Goal: Information Seeking & Learning: Learn about a topic

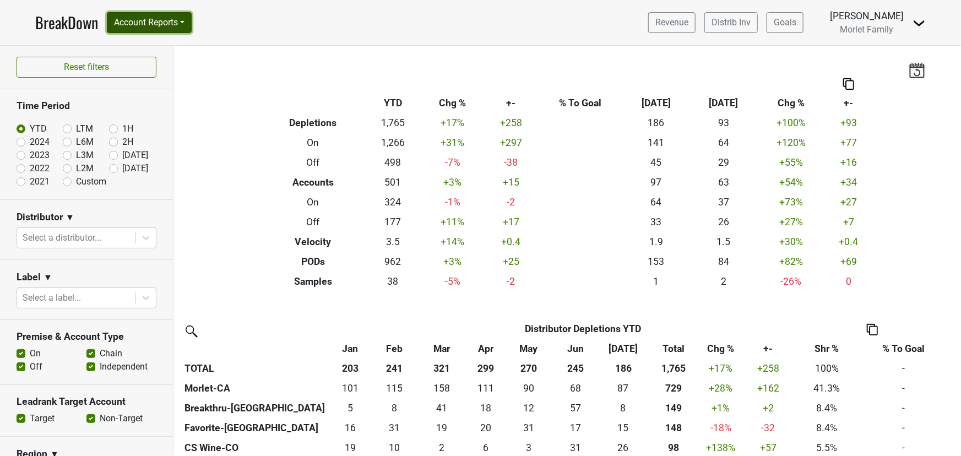
click at [169, 18] on button "Account Reports" at bounding box center [149, 22] width 85 height 21
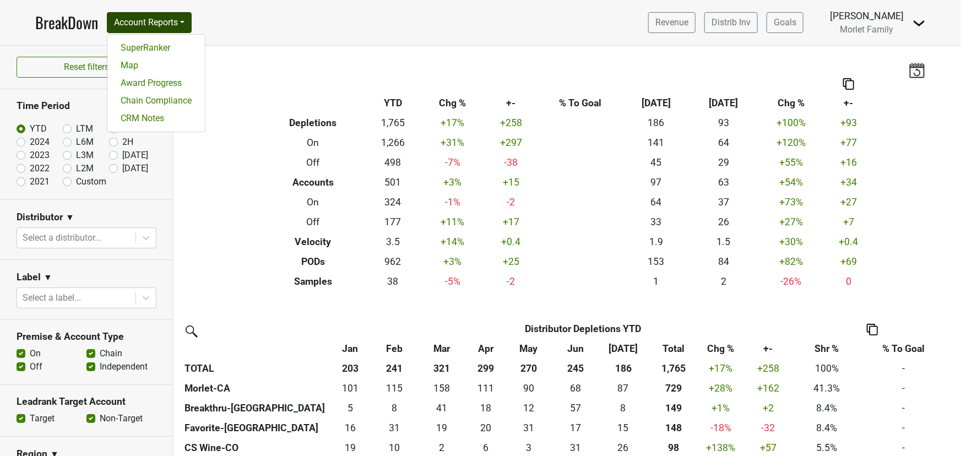
click at [30, 141] on label "2024" at bounding box center [40, 142] width 20 height 13
click at [21, 141] on input "2024" at bounding box center [39, 141] width 44 height 11
radio input "true"
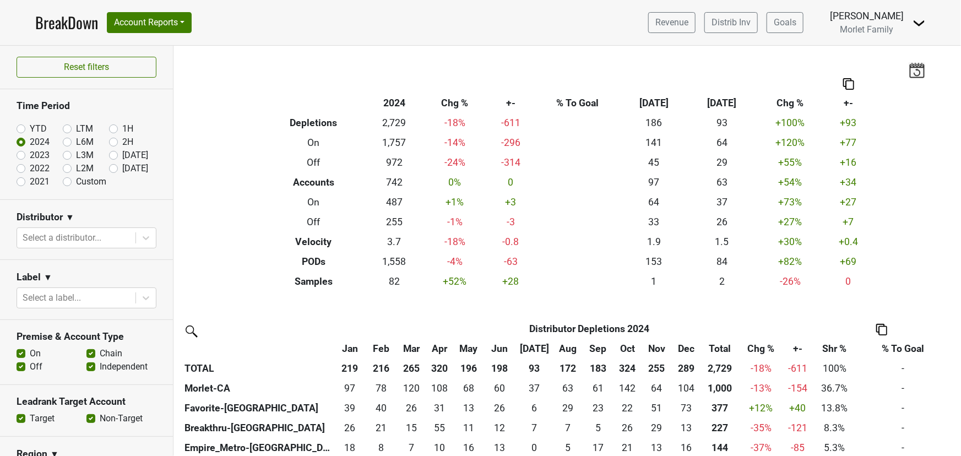
click at [30, 132] on label "YTD" at bounding box center [38, 128] width 17 height 13
click at [21, 132] on input "YTD" at bounding box center [39, 127] width 44 height 11
radio input "true"
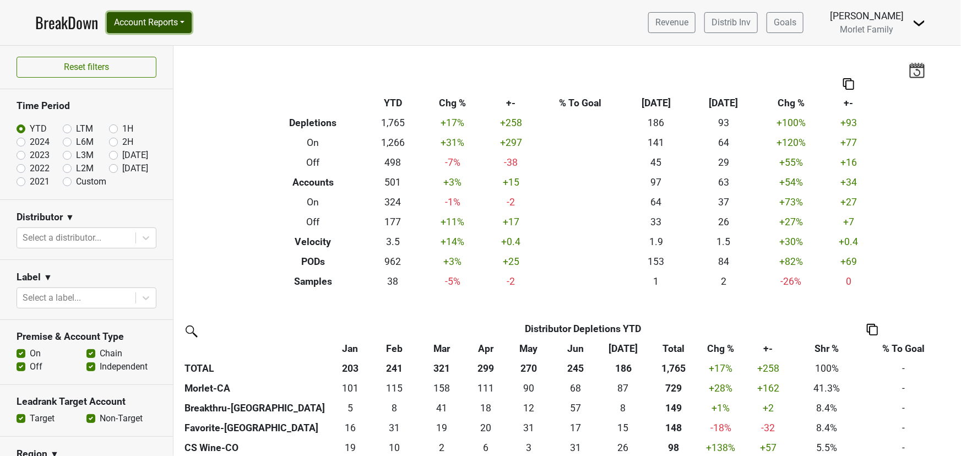
click at [167, 21] on button "Account Reports" at bounding box center [149, 22] width 85 height 21
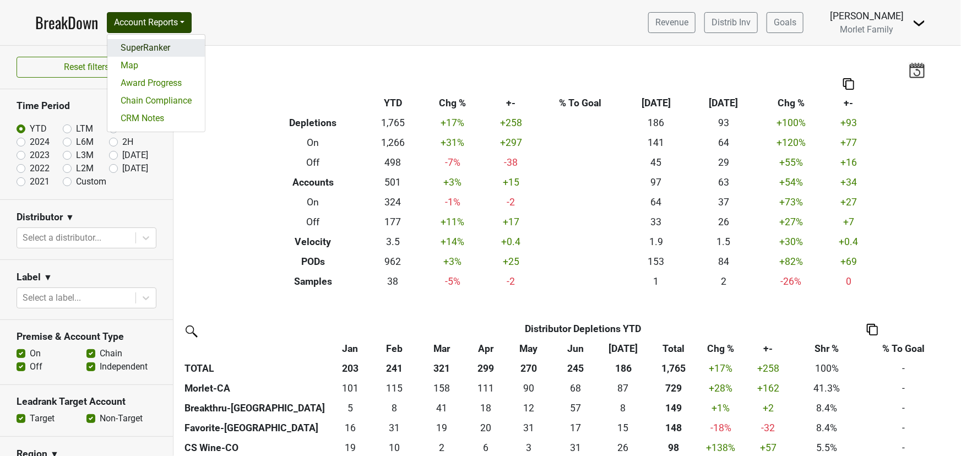
click at [149, 48] on link "SuperRanker" at bounding box center [156, 48] width 98 height 18
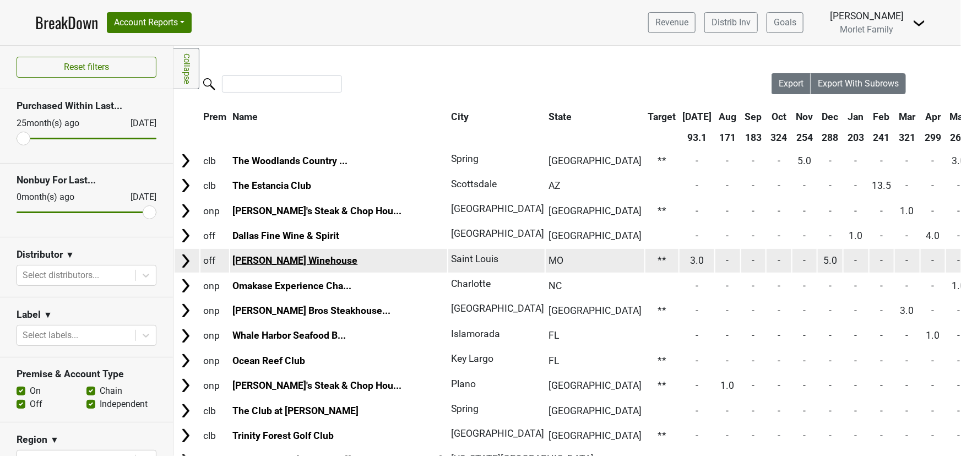
click at [309, 262] on link "Clayton Winehouse" at bounding box center [295, 260] width 125 height 11
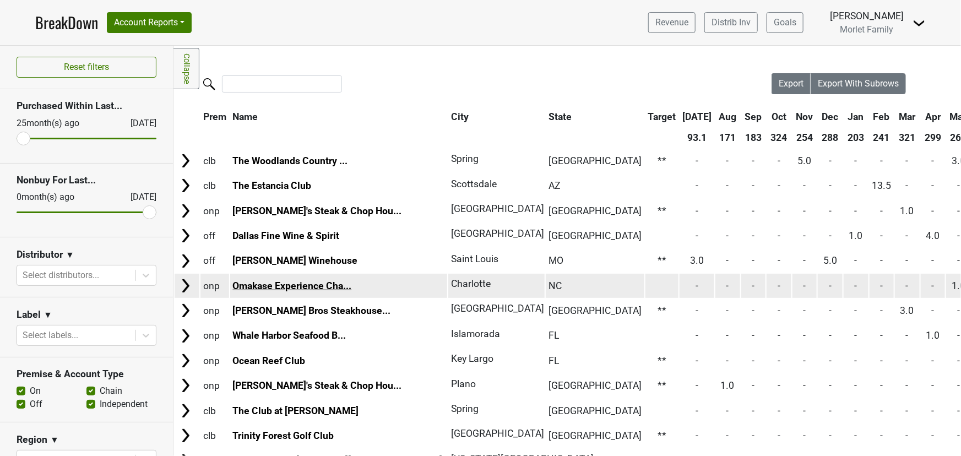
click at [259, 284] on link "Omakase Experience Cha..." at bounding box center [292, 285] width 119 height 11
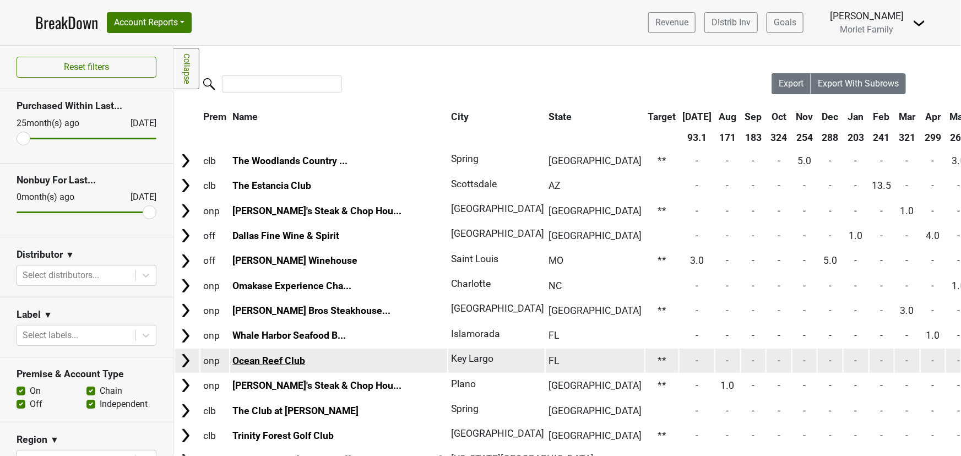
click at [252, 362] on link "Ocean Reef Club" at bounding box center [269, 360] width 73 height 11
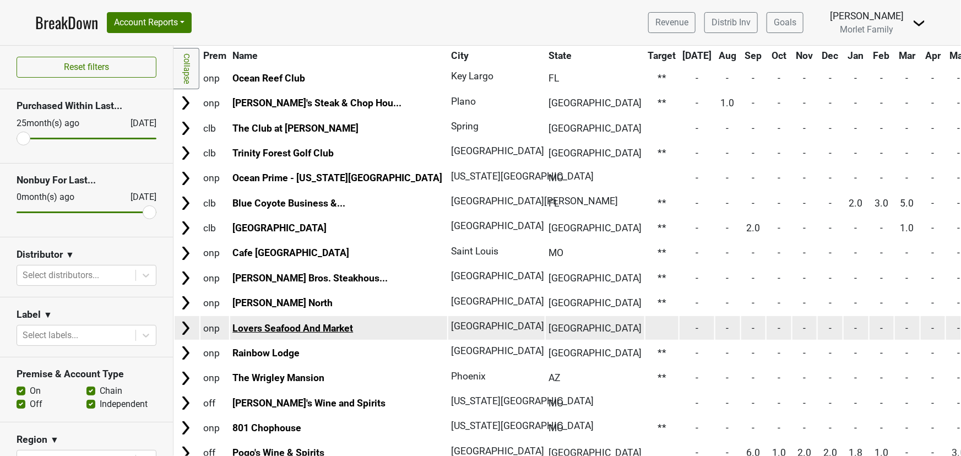
scroll to position [300, 0]
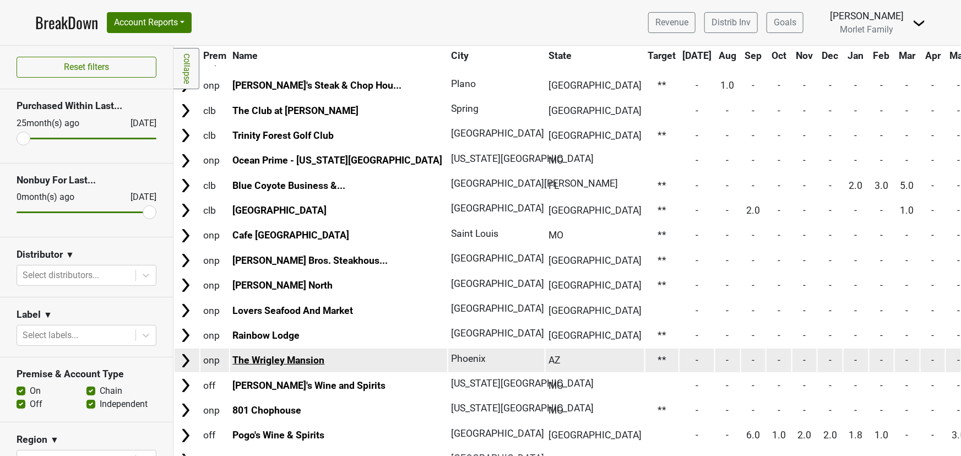
click at [260, 355] on link "The Wrigley Mansion" at bounding box center [279, 360] width 92 height 11
click at [311, 356] on link "The Wrigley Mansion" at bounding box center [279, 360] width 92 height 11
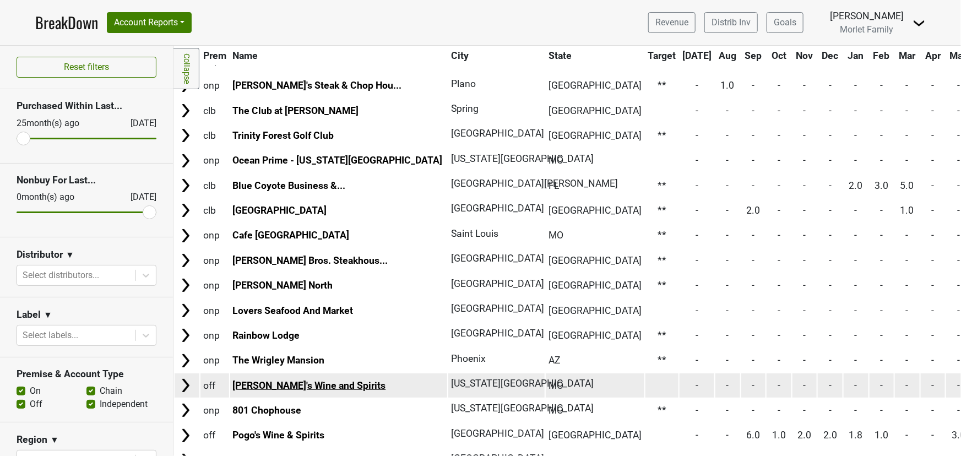
scroll to position [350, 0]
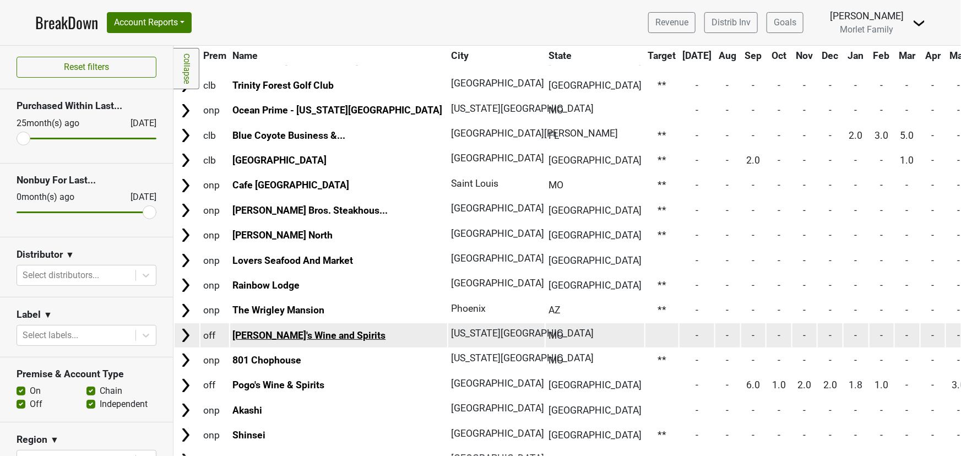
click at [288, 334] on link "Mike's Wine and Spirits" at bounding box center [309, 335] width 153 height 11
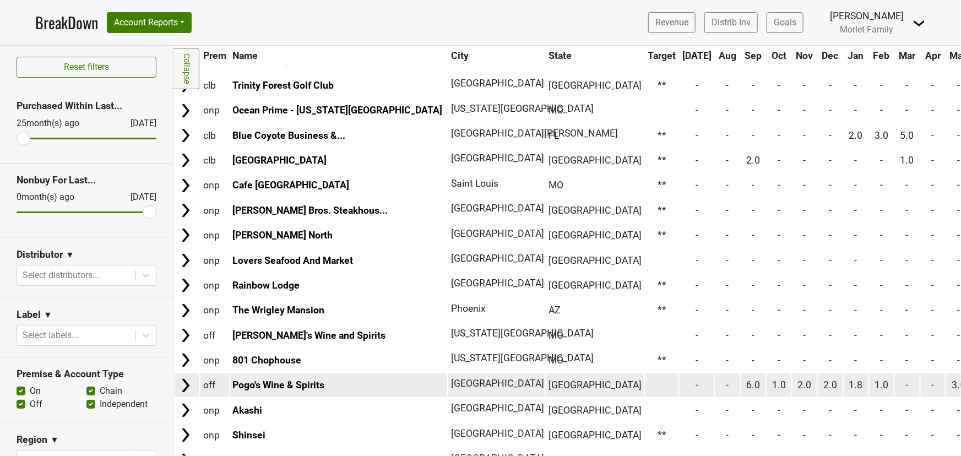
scroll to position [401, 0]
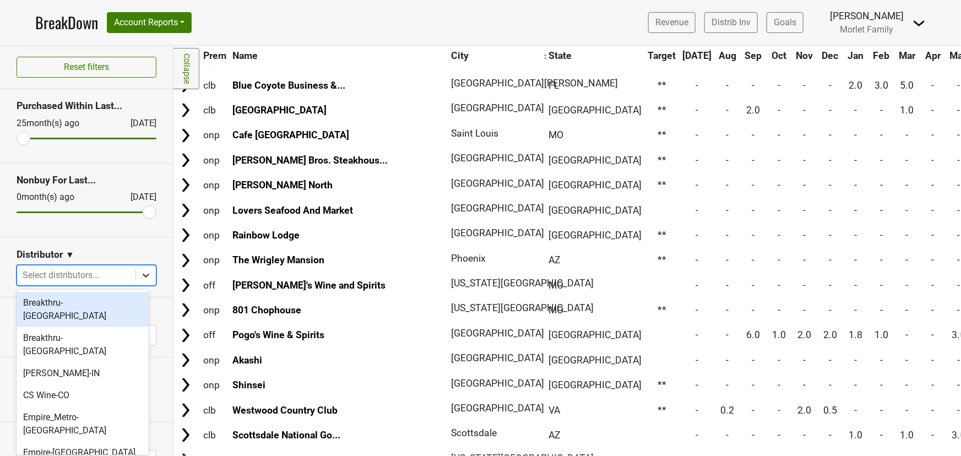
click at [140, 273] on icon at bounding box center [145, 275] width 11 height 11
click at [81, 301] on div "Breakthru-FL" at bounding box center [83, 309] width 132 height 35
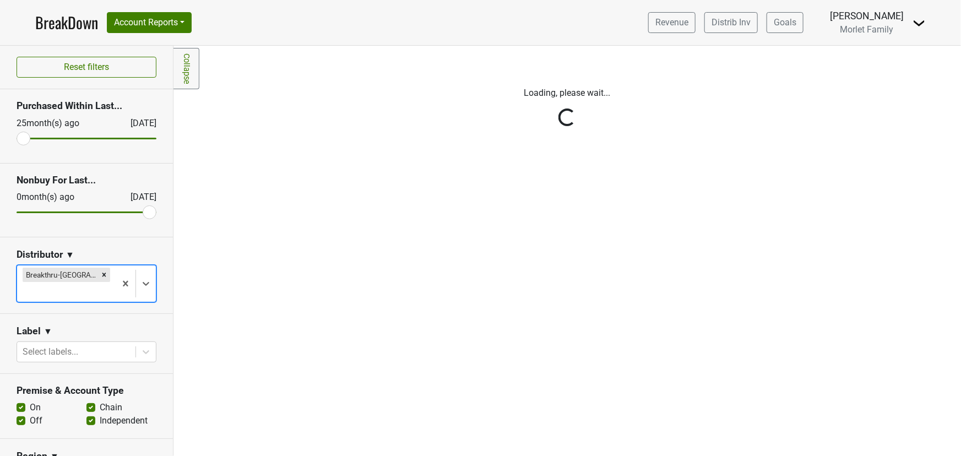
scroll to position [0, 0]
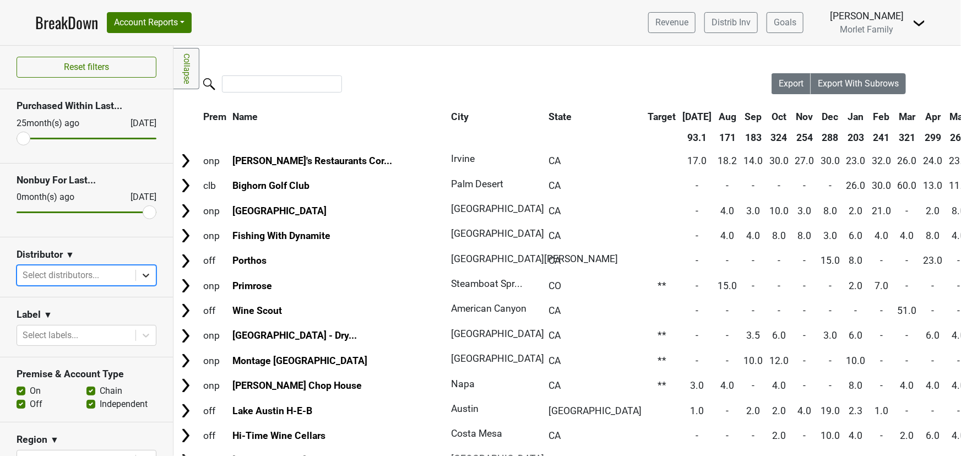
click at [143, 275] on icon at bounding box center [146, 276] width 7 height 4
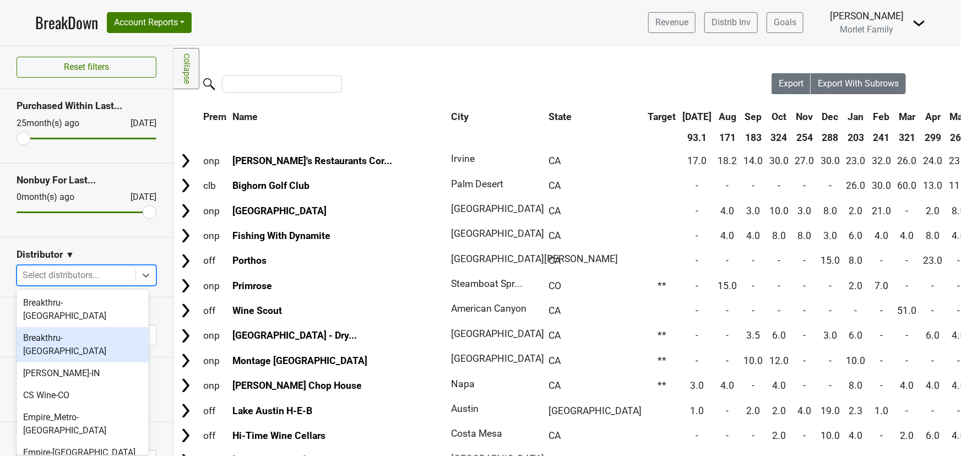
click at [103, 327] on div "Breakthru-WI" at bounding box center [83, 344] width 132 height 35
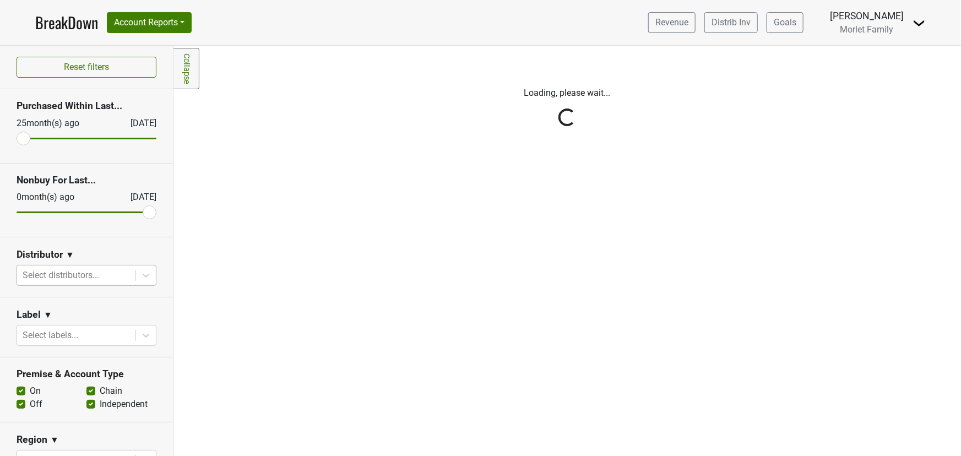
click at [142, 273] on div "Reset filters Purchased Within Last... 25 month(s) ago Aug '25 Nonbuy For Last.…" at bounding box center [87, 251] width 174 height 410
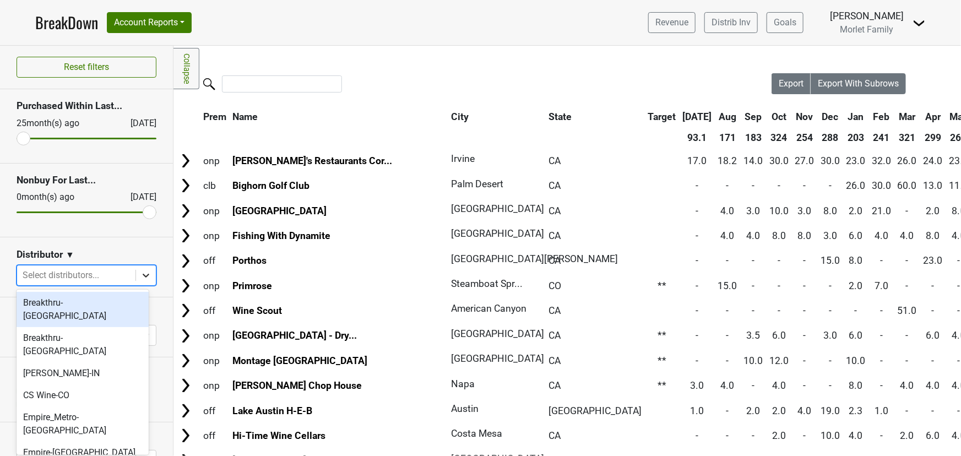
click at [140, 275] on icon at bounding box center [145, 275] width 11 height 11
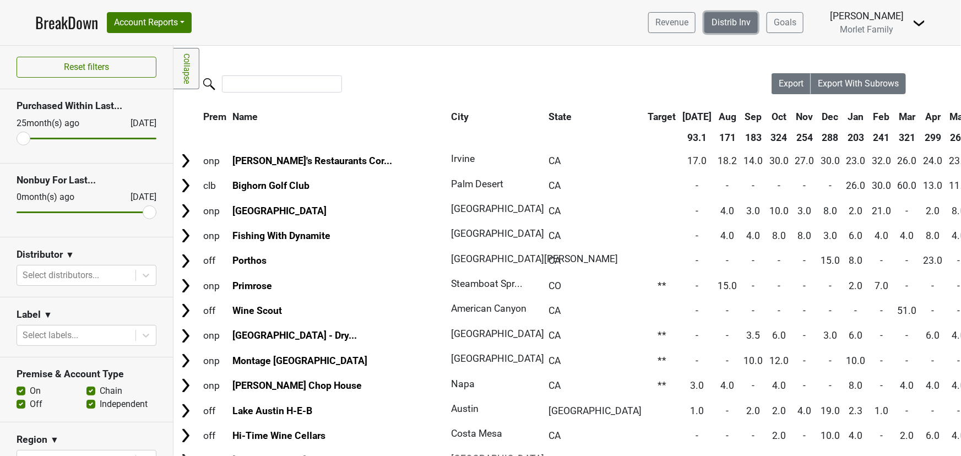
click at [722, 22] on link "Distrib Inv" at bounding box center [731, 22] width 53 height 21
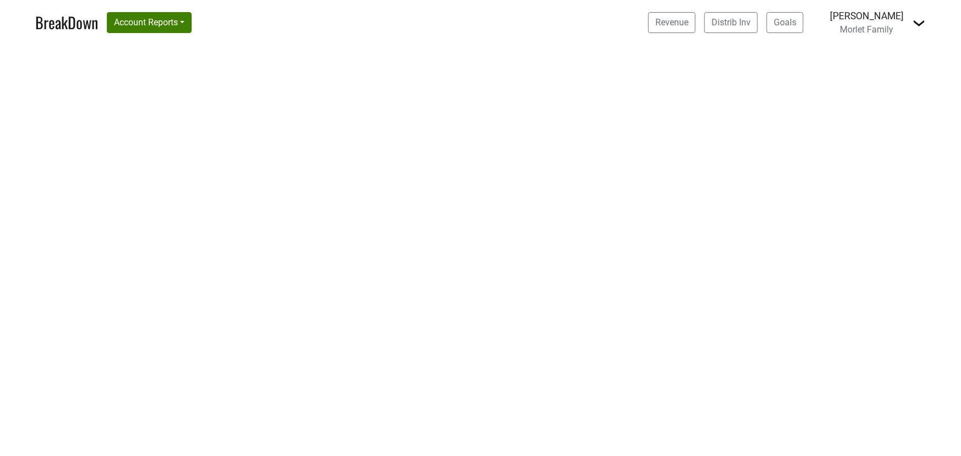
select select "CA"
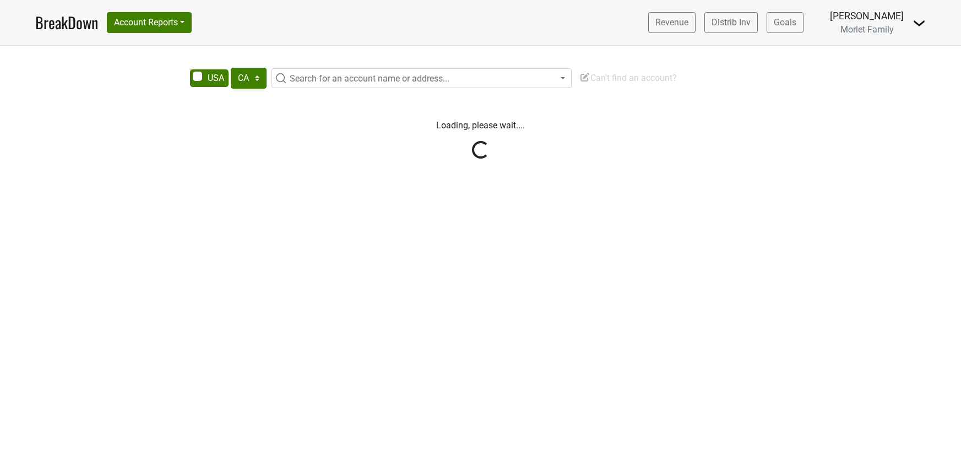
select select "CA"
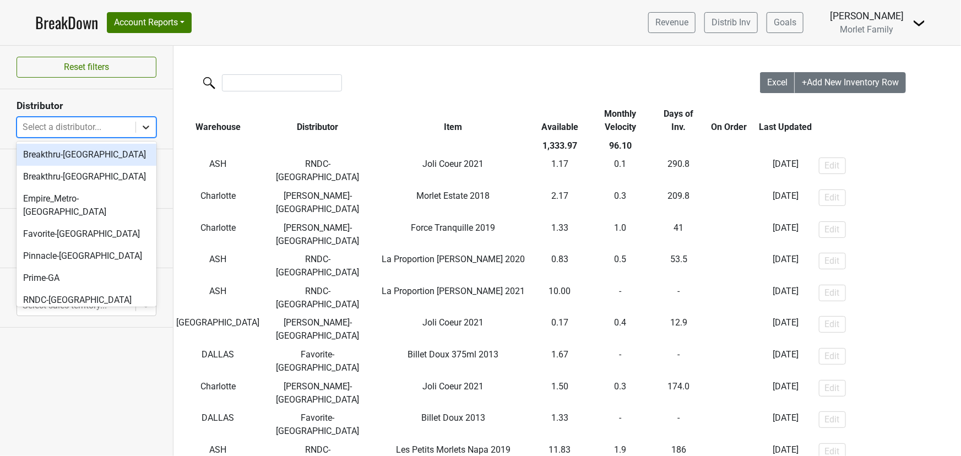
click at [138, 131] on div at bounding box center [146, 127] width 20 height 20
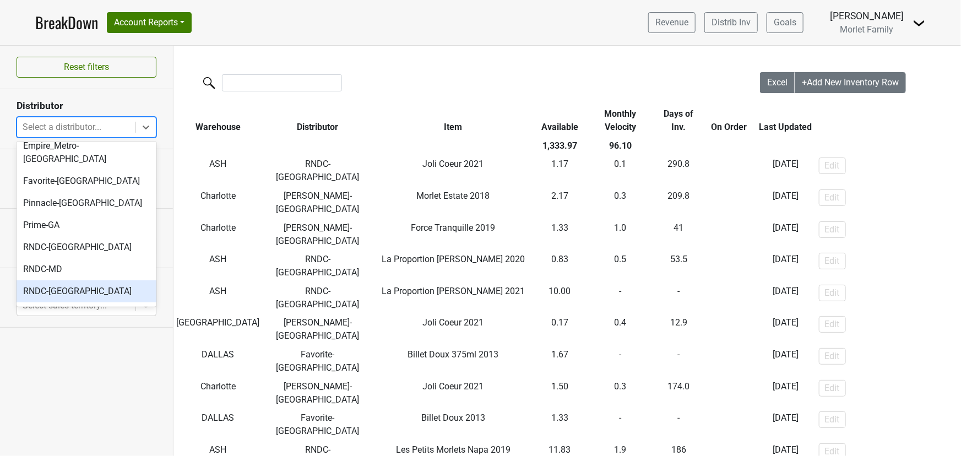
scroll to position [103, 0]
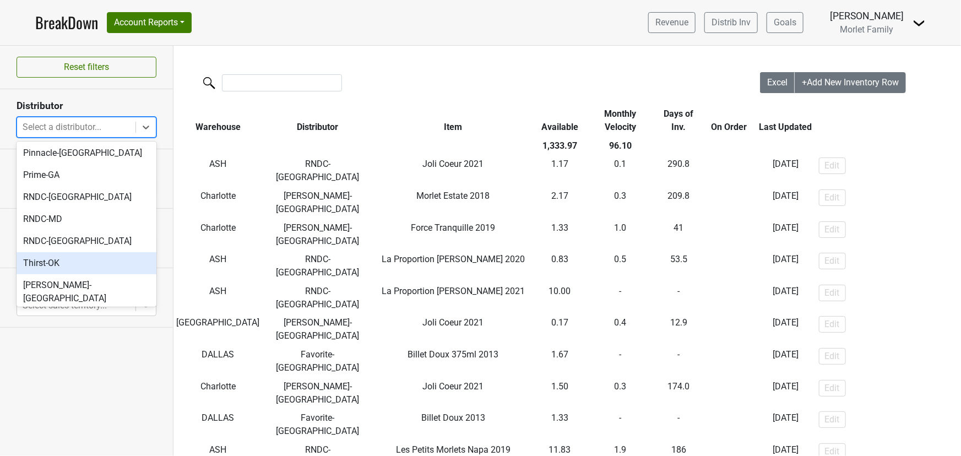
click at [83, 252] on div "Thirst-OK" at bounding box center [87, 263] width 140 height 22
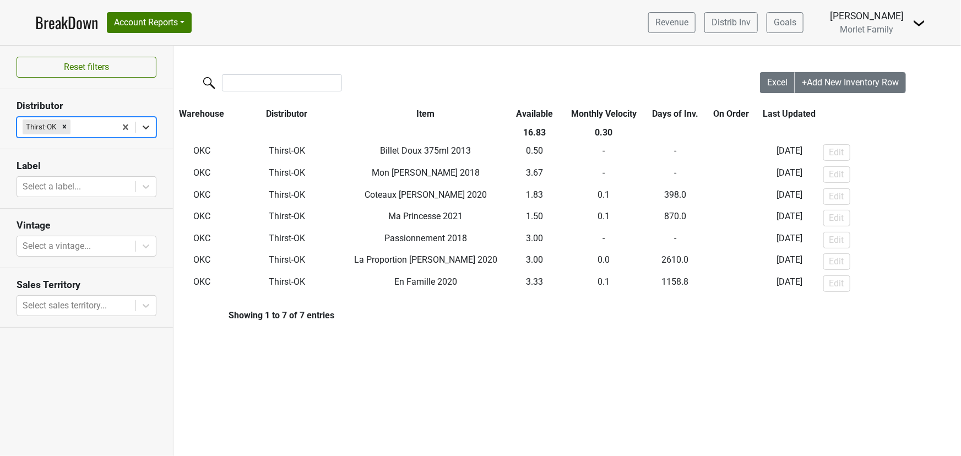
click at [139, 126] on div at bounding box center [146, 127] width 20 height 20
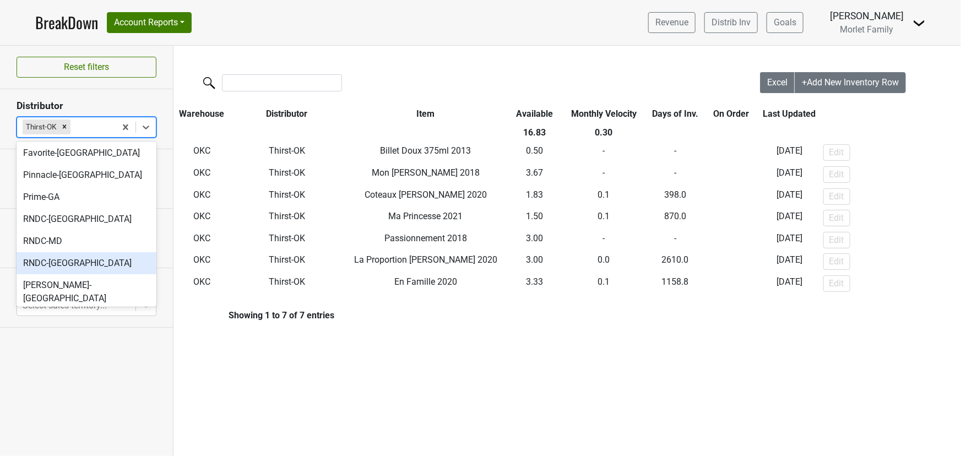
scroll to position [82, 0]
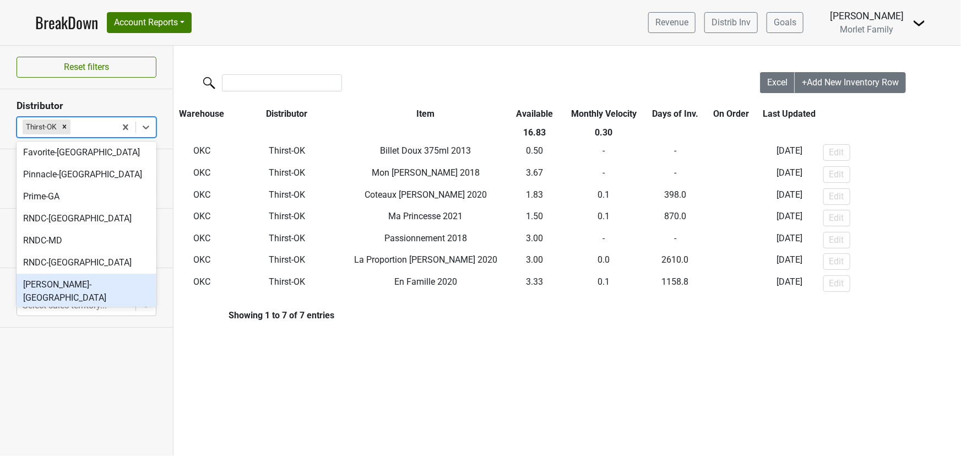
click at [87, 274] on div "Tryon-NC" at bounding box center [87, 291] width 140 height 35
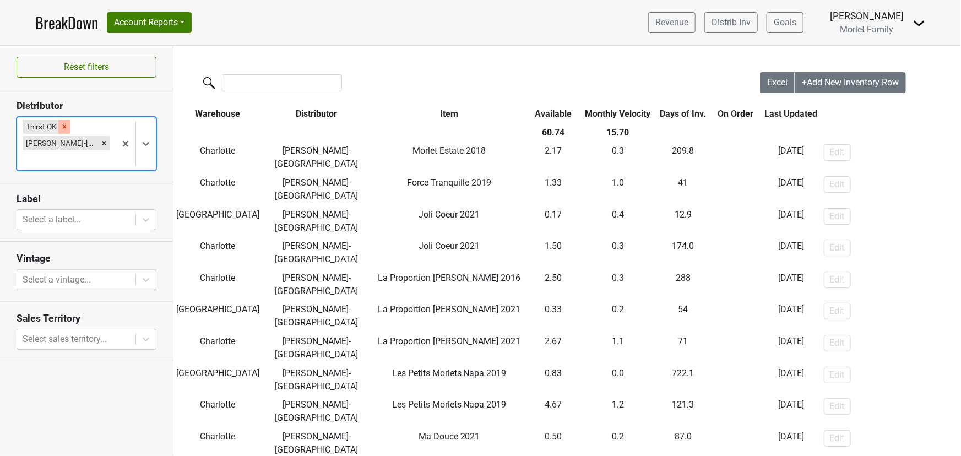
click at [66, 125] on icon "Remove Thirst-OK" at bounding box center [65, 127] width 4 height 4
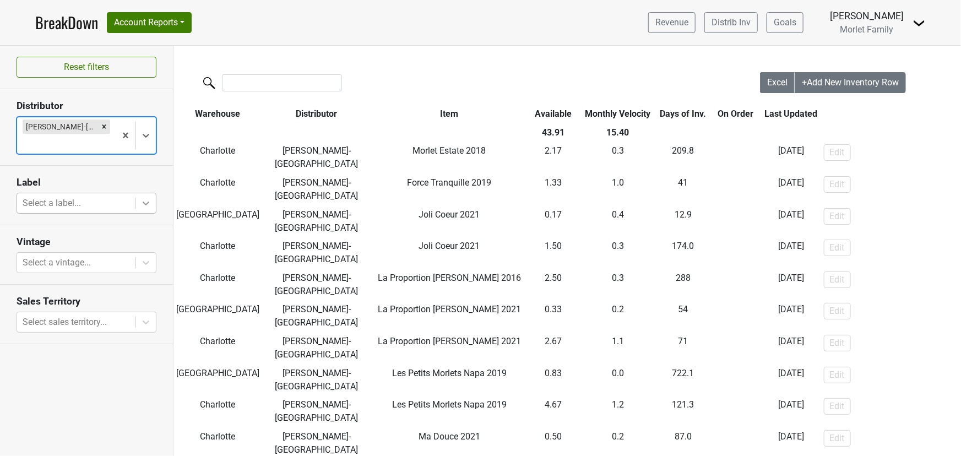
click at [152, 193] on div at bounding box center [146, 203] width 20 height 20
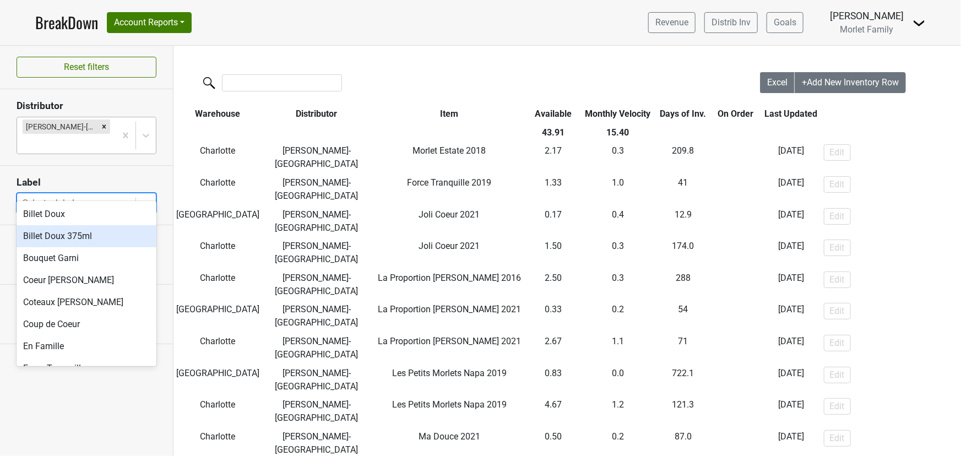
click at [88, 236] on div "Billet Doux 375ml" at bounding box center [87, 236] width 140 height 22
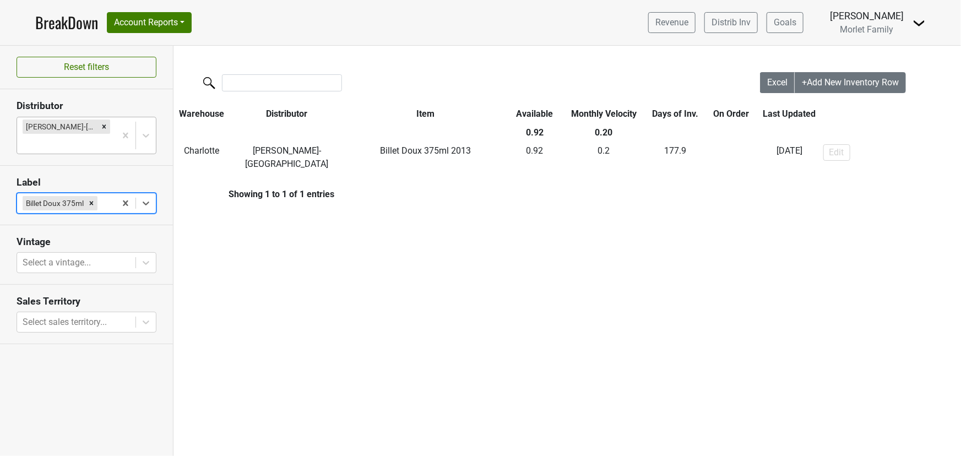
click at [94, 199] on icon "Remove Billet Doux 375ml" at bounding box center [92, 203] width 8 height 8
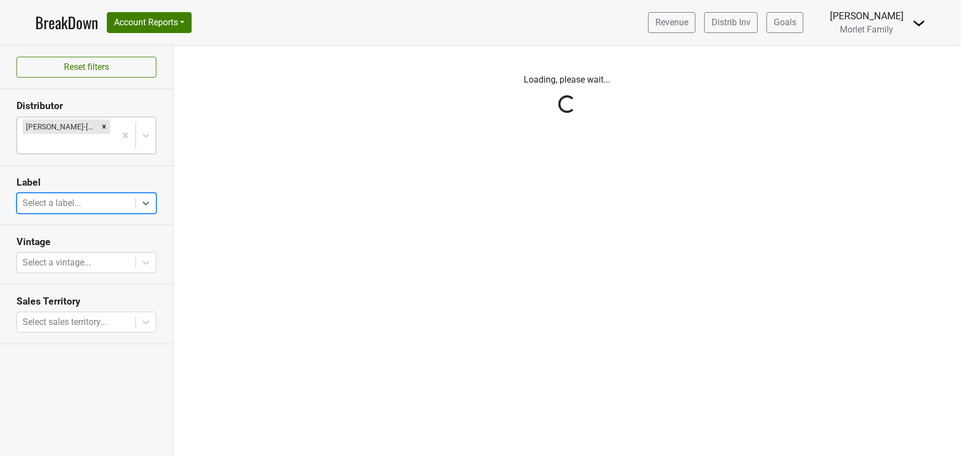
click at [145, 185] on div "Reset filters Distributor Tryon-NC Label option Billet Doux 375ml, deselected. …" at bounding box center [87, 251] width 174 height 410
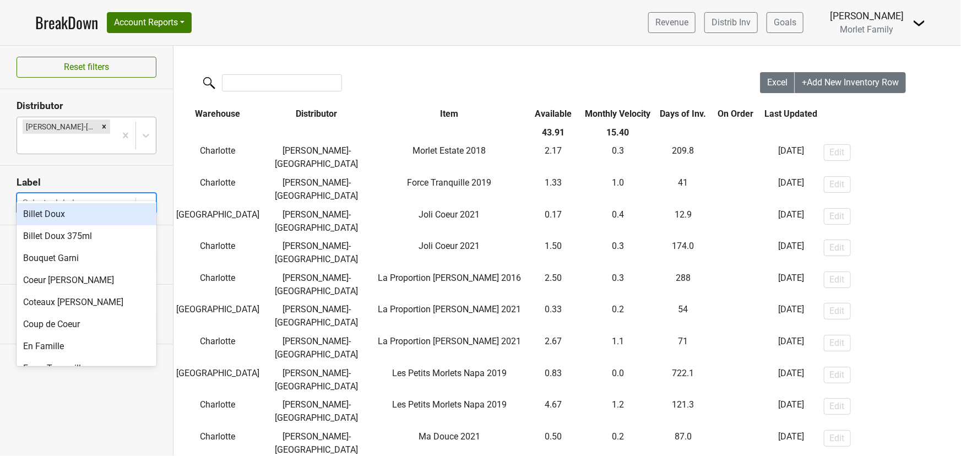
click at [145, 198] on icon at bounding box center [145, 203] width 11 height 11
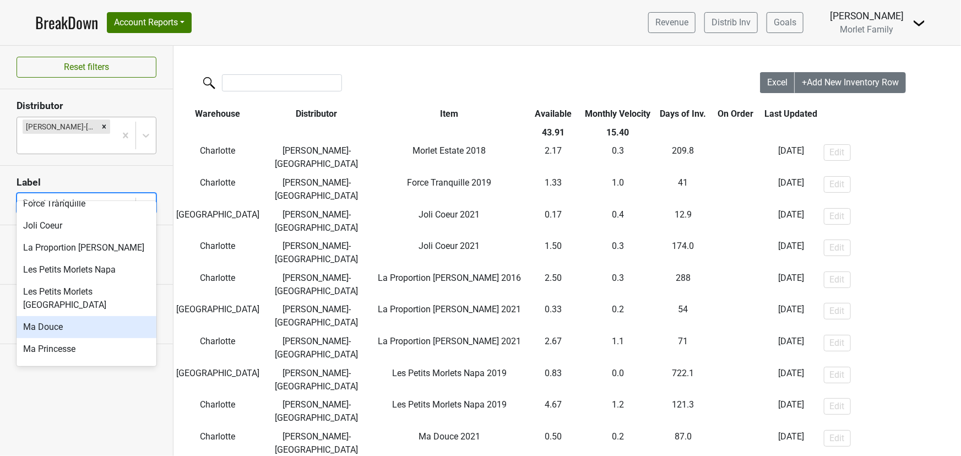
scroll to position [150, 0]
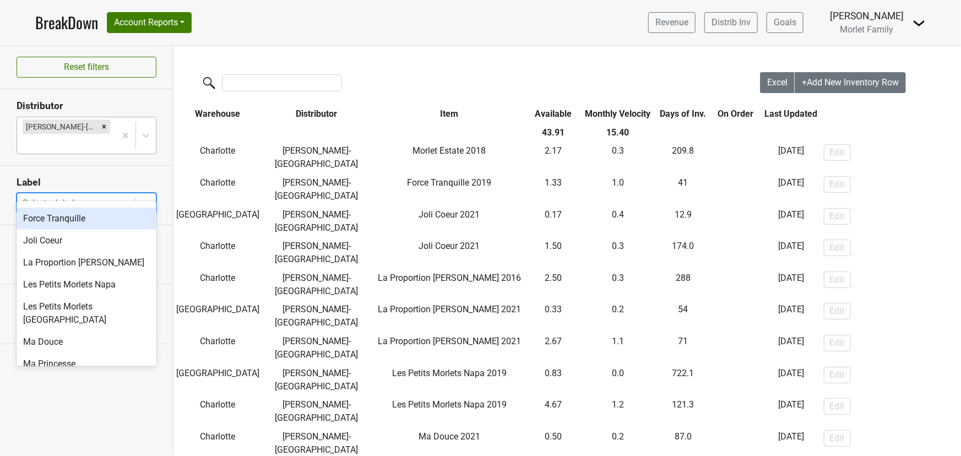
click at [101, 220] on div "Force Tranquille" at bounding box center [87, 219] width 140 height 22
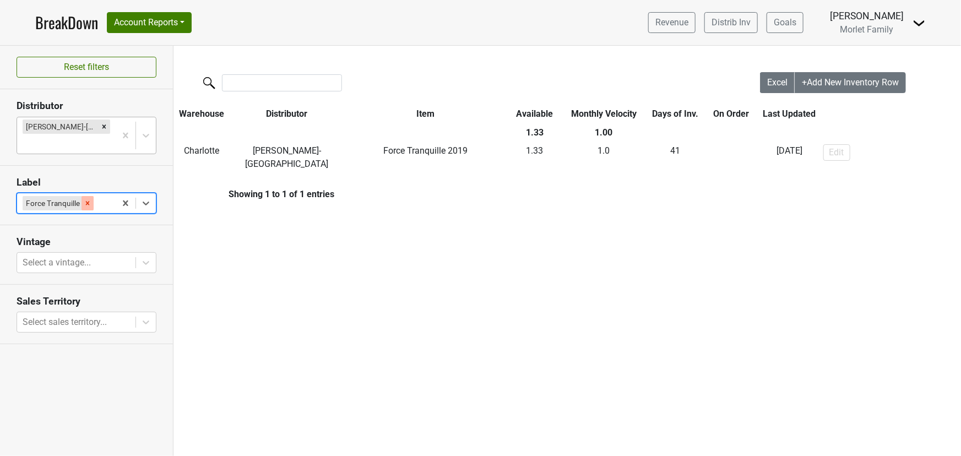
click at [87, 201] on icon "Remove Force Tranquille" at bounding box center [88, 203] width 4 height 4
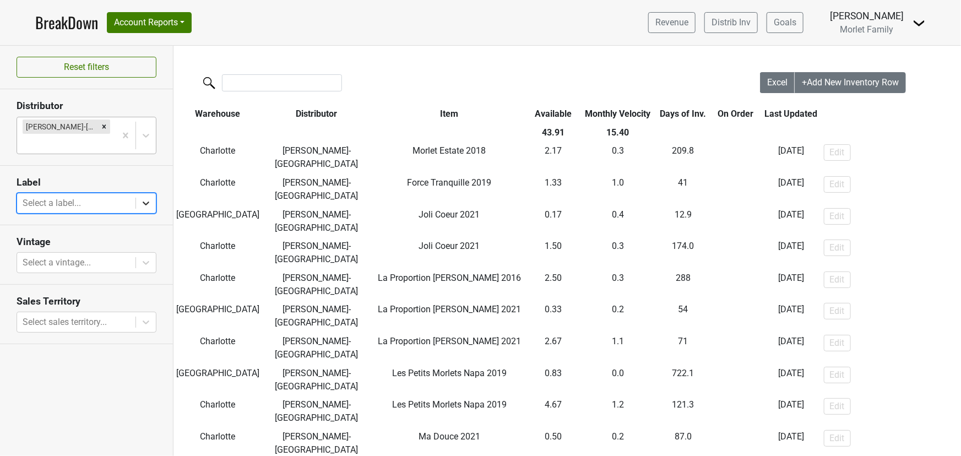
click at [148, 198] on icon at bounding box center [145, 203] width 11 height 11
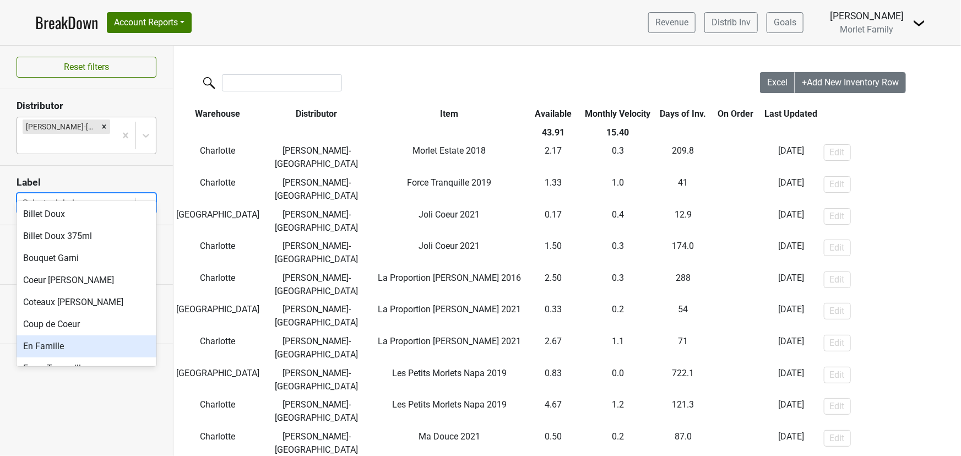
scroll to position [235, 0]
click at [85, 334] on div "Passionnement" at bounding box center [87, 345] width 140 height 22
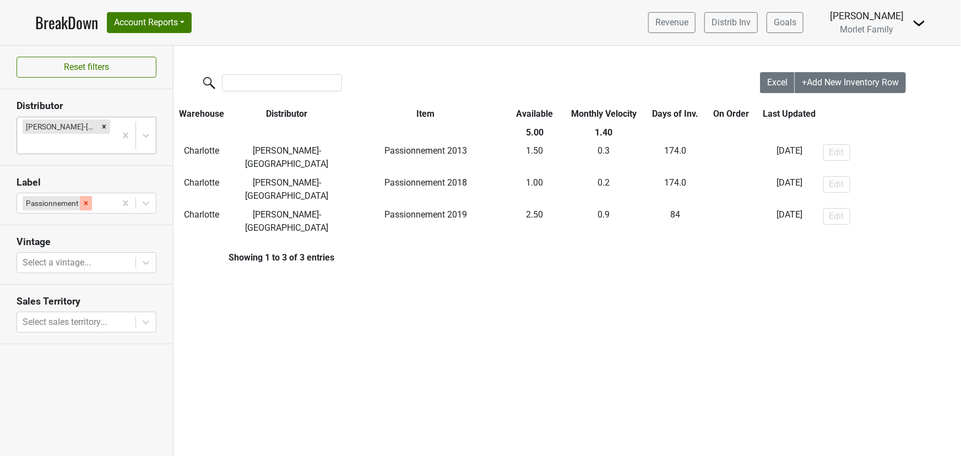
click at [82, 199] on icon "Remove Passionnement" at bounding box center [86, 203] width 8 height 8
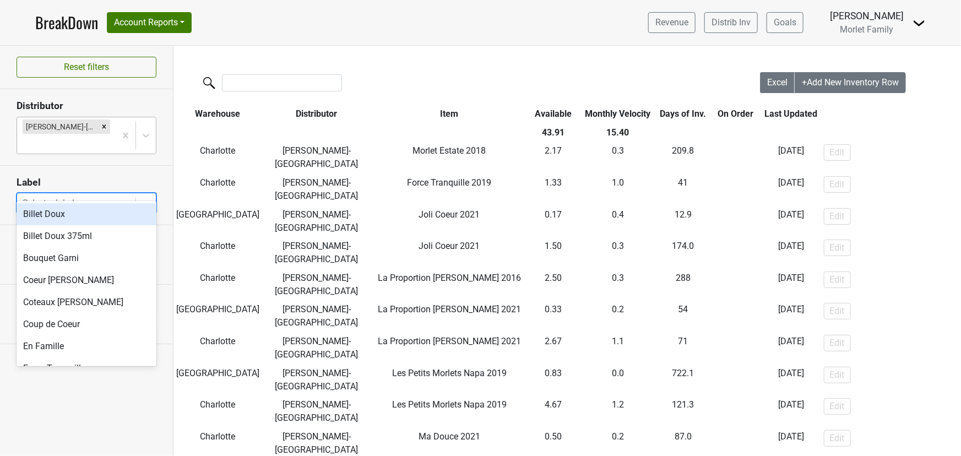
click at [147, 198] on icon at bounding box center [145, 203] width 11 height 11
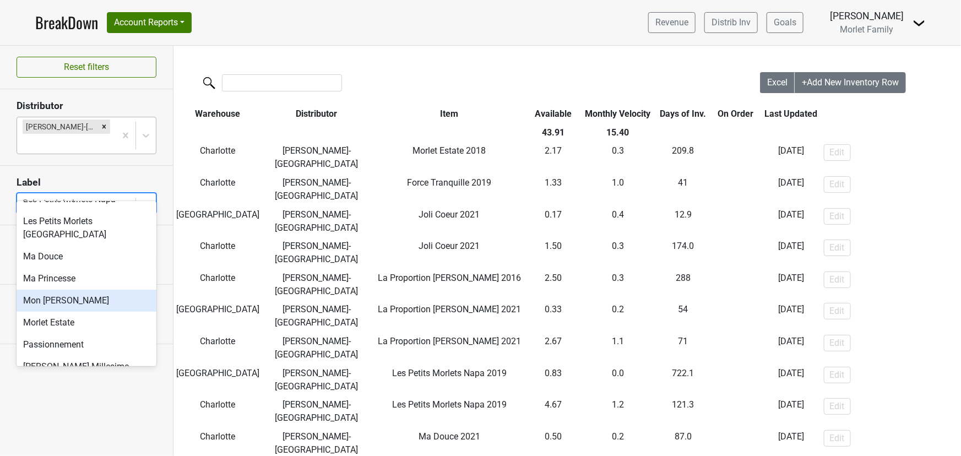
click at [103, 290] on div "Mon Chevalier" at bounding box center [87, 301] width 140 height 22
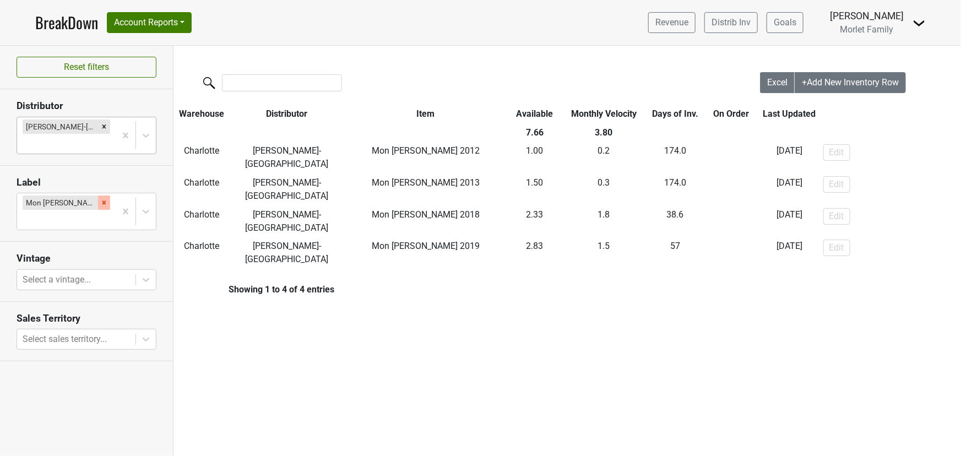
click at [102, 201] on icon "Remove Mon Chevalier" at bounding box center [104, 203] width 4 height 4
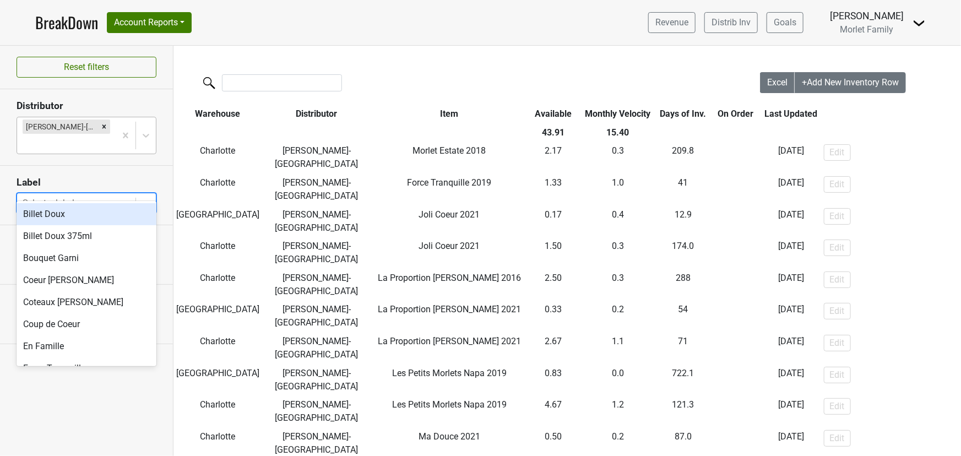
click at [147, 202] on icon at bounding box center [146, 204] width 7 height 4
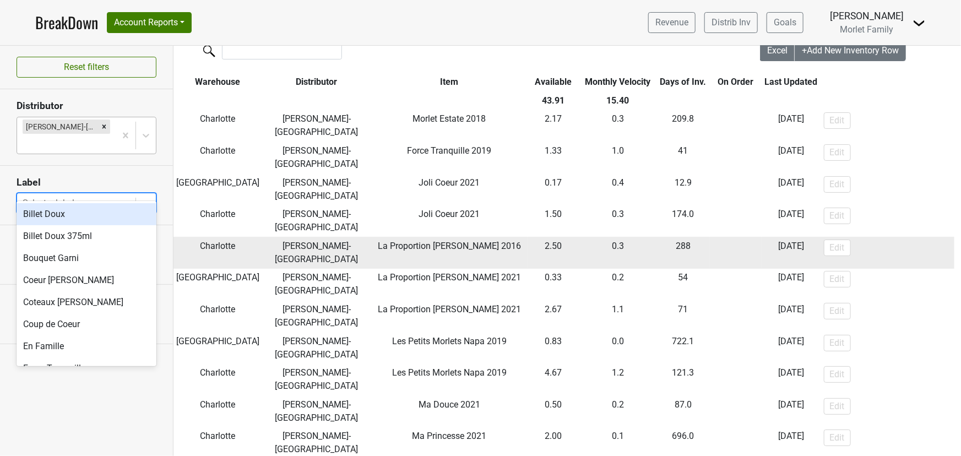
scroll to position [50, 0]
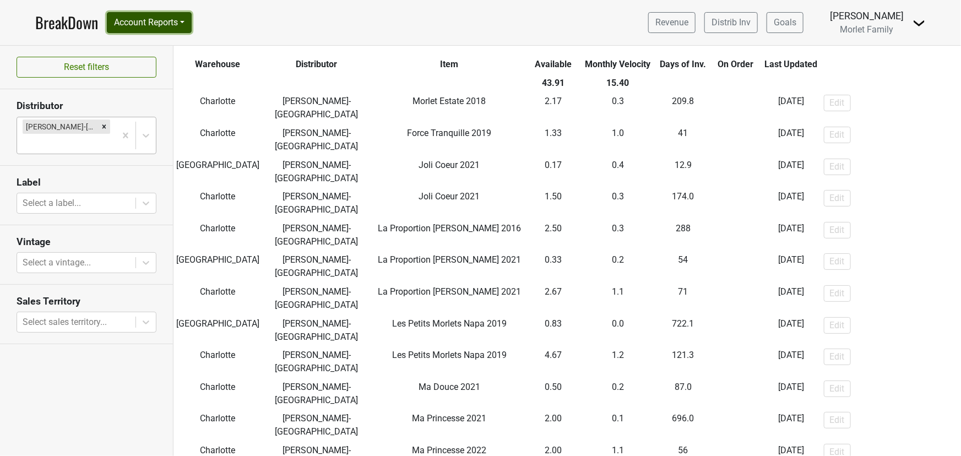
click at [161, 22] on button "Account Reports" at bounding box center [149, 22] width 85 height 21
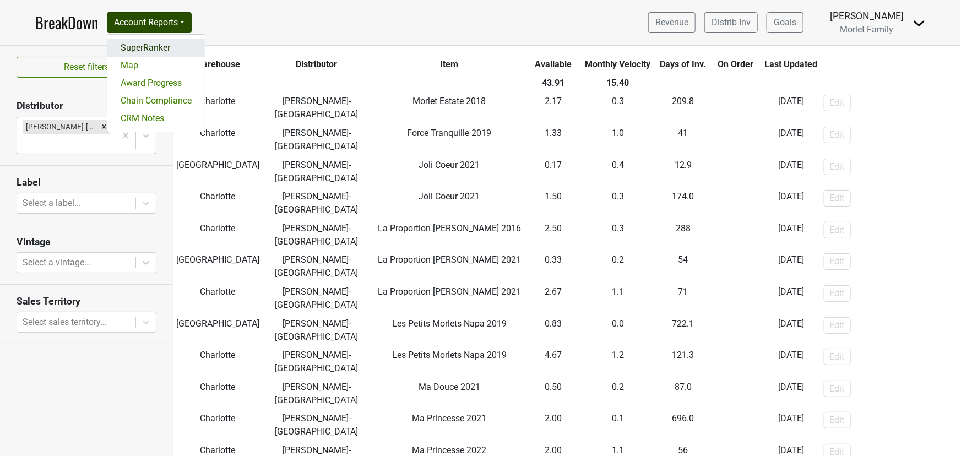
click at [160, 46] on link "SuperRanker" at bounding box center [156, 48] width 98 height 18
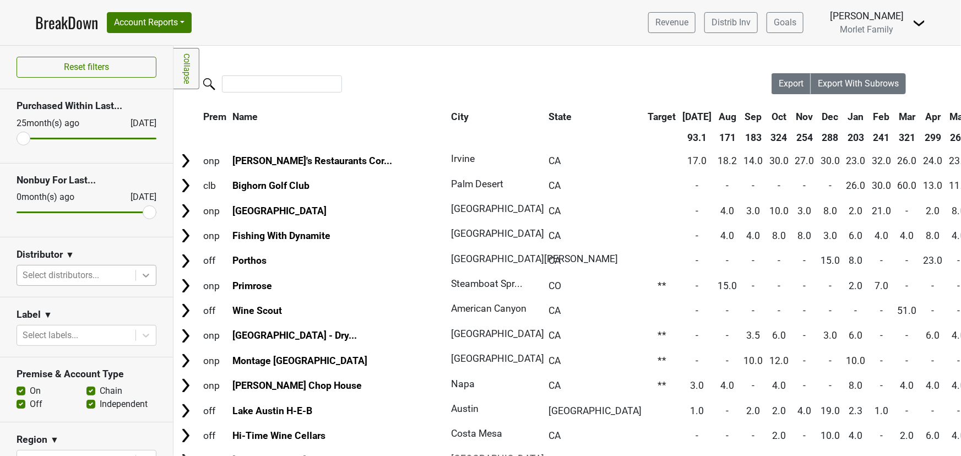
click at [140, 279] on icon at bounding box center [145, 275] width 11 height 11
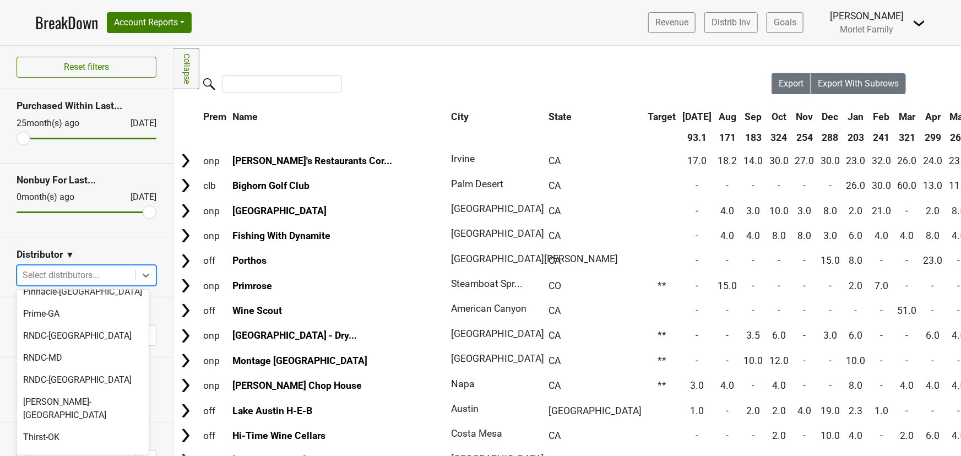
scroll to position [390, 0]
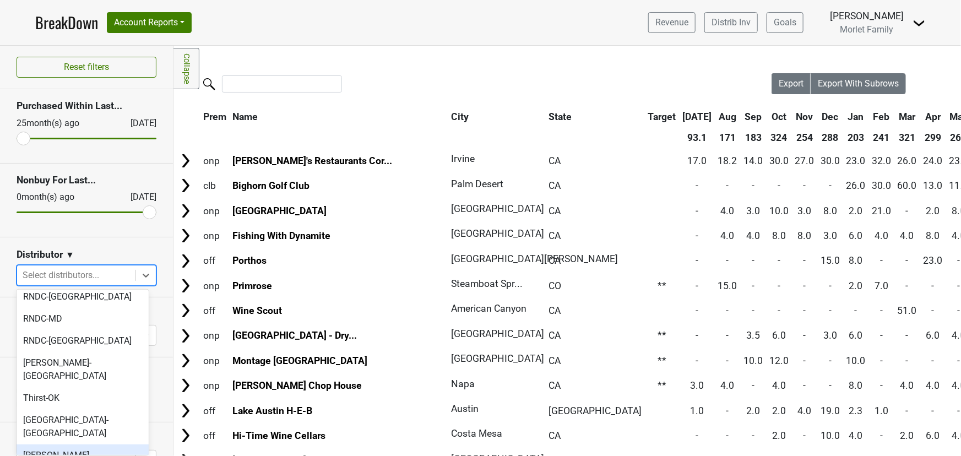
click at [51, 445] on div "[PERSON_NAME]-[GEOGRAPHIC_DATA]" at bounding box center [83, 462] width 132 height 35
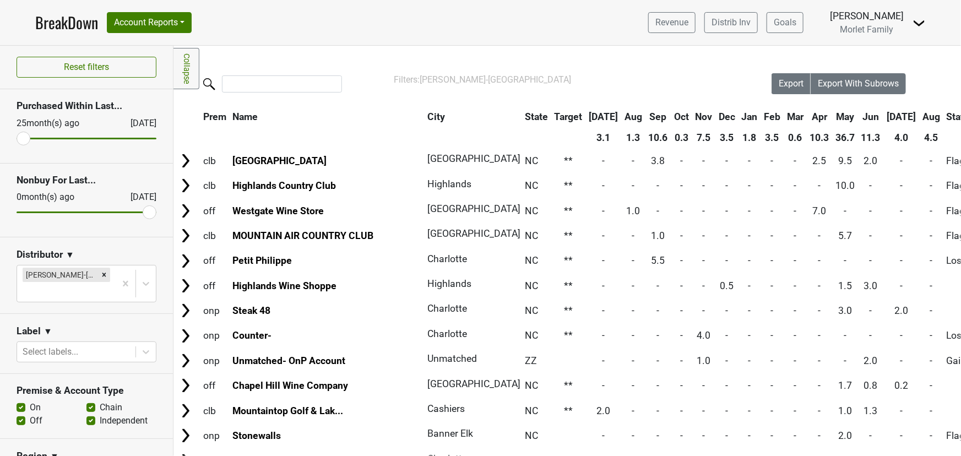
click at [920, 118] on th "Aug" at bounding box center [931, 117] width 23 height 20
click at [920, 117] on th "Aug" at bounding box center [931, 117] width 23 height 20
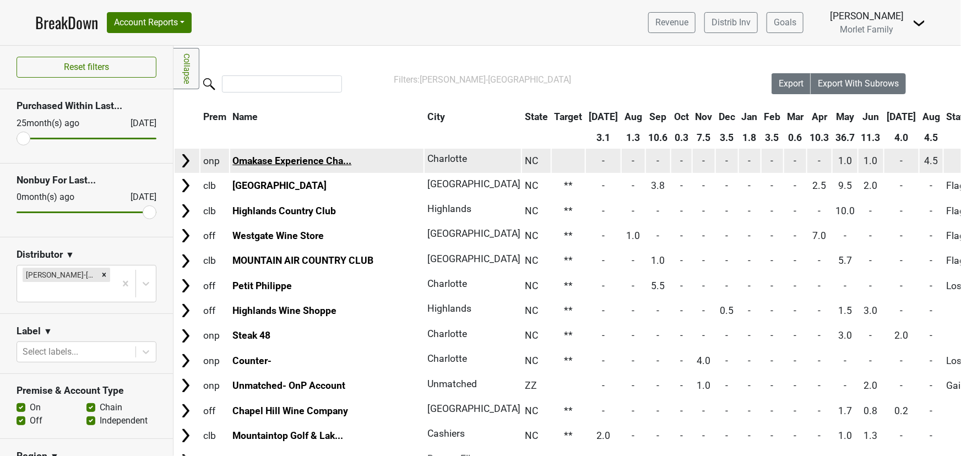
click at [296, 163] on link "Omakase Experience Cha..." at bounding box center [292, 160] width 119 height 11
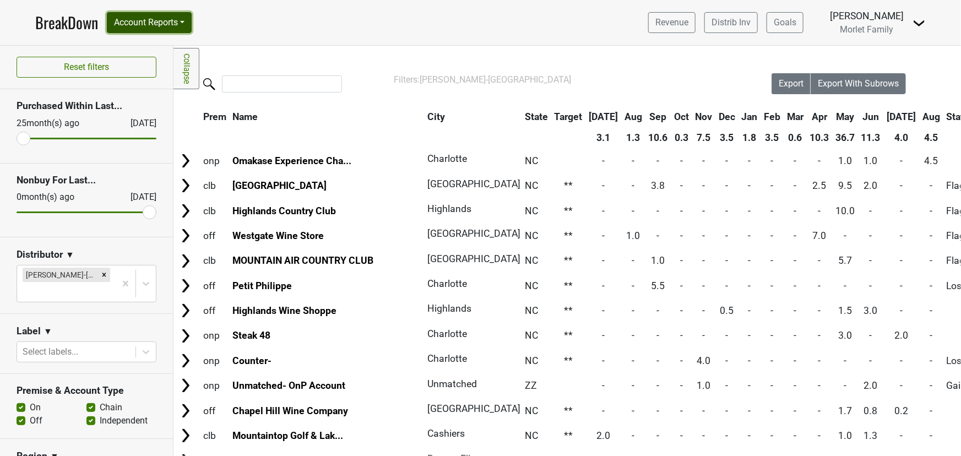
click at [158, 24] on button "Account Reports" at bounding box center [149, 22] width 85 height 21
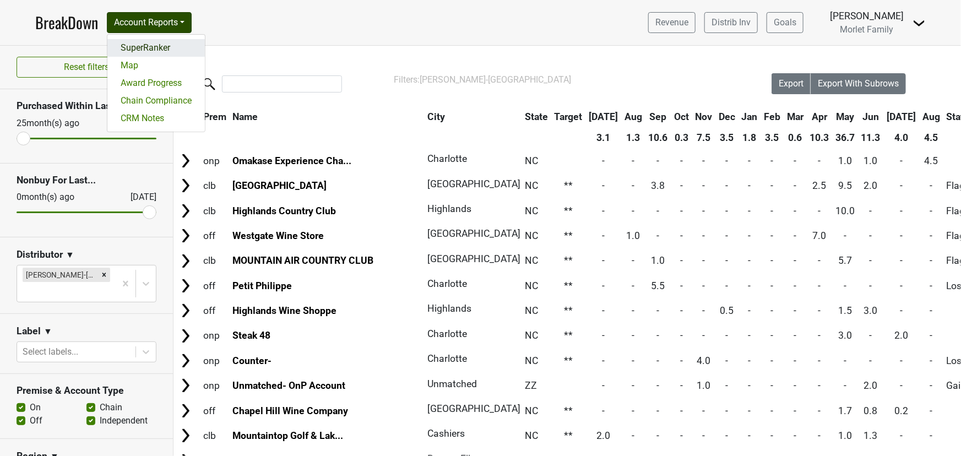
click at [154, 42] on link "SuperRanker" at bounding box center [156, 48] width 98 height 18
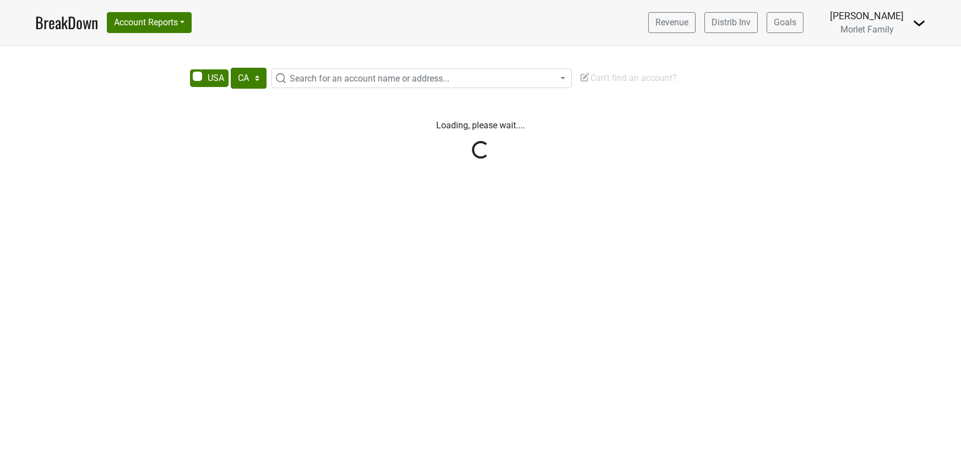
select select "CA"
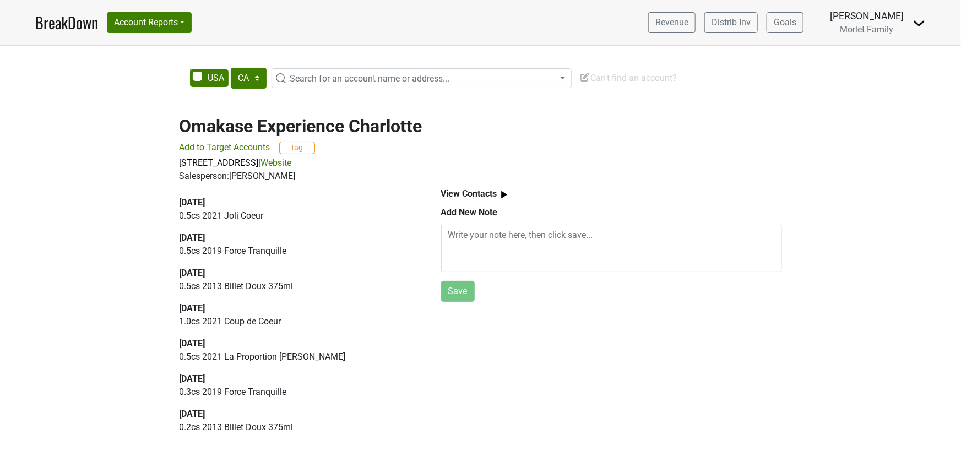
scroll to position [219, 0]
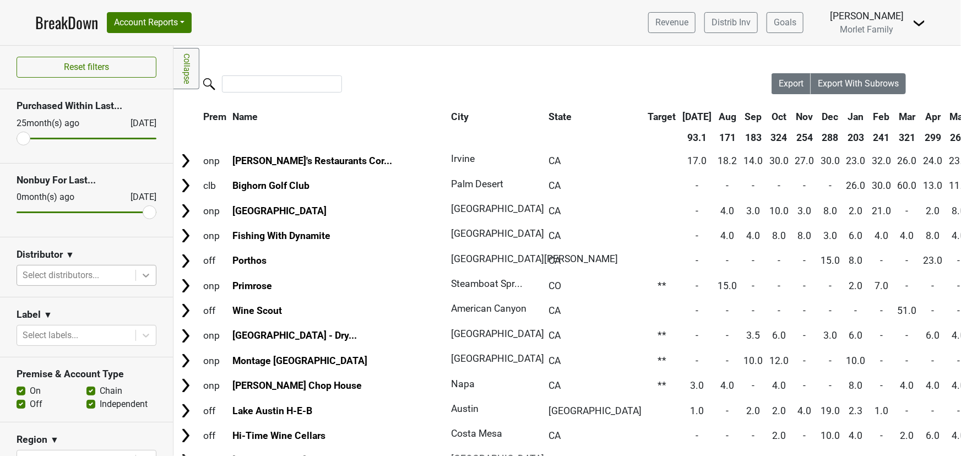
click at [143, 280] on div at bounding box center [146, 276] width 20 height 20
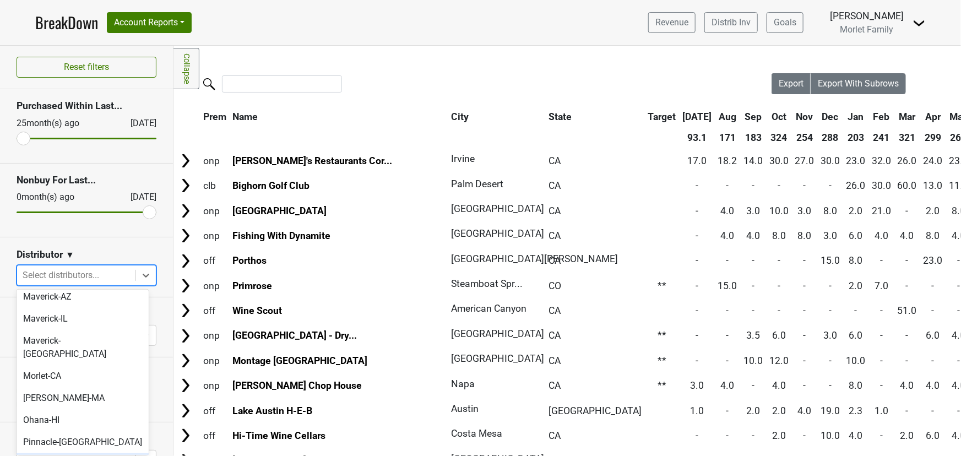
scroll to position [250, 0]
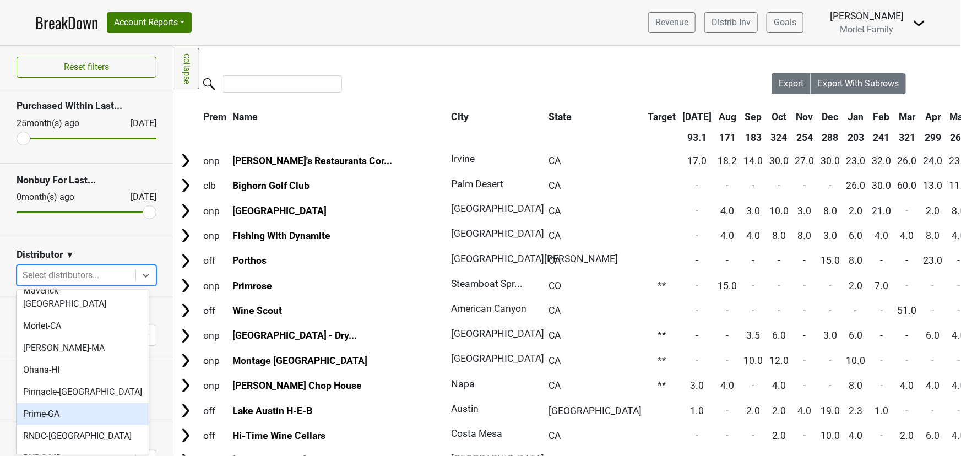
click at [58, 403] on div "Prime-GA" at bounding box center [83, 414] width 132 height 22
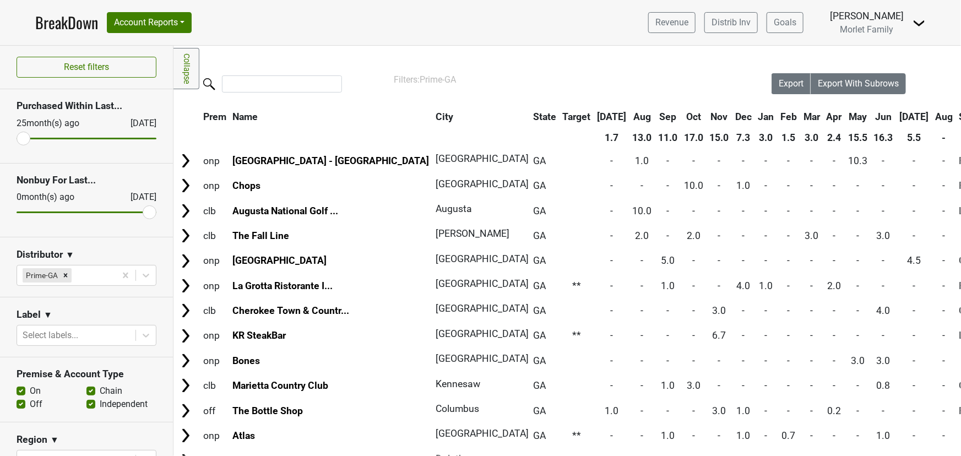
click at [846, 116] on th "May" at bounding box center [858, 117] width 25 height 20
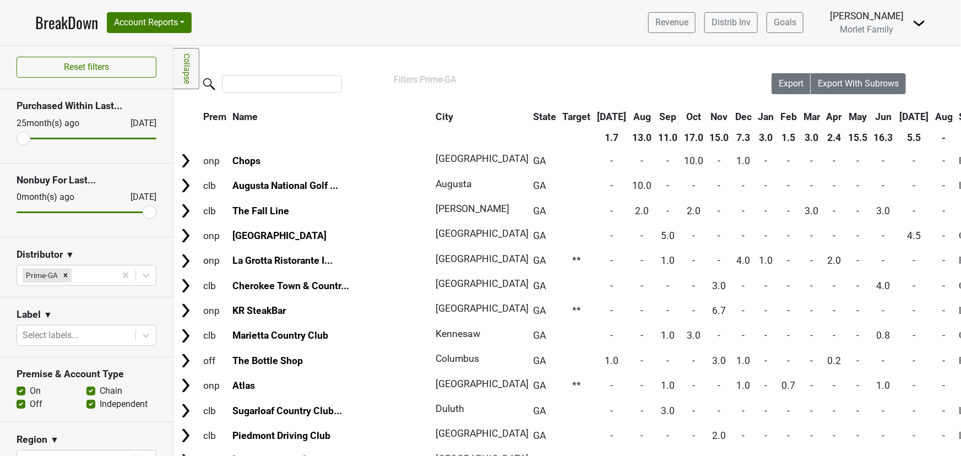
click at [846, 116] on th "May" at bounding box center [858, 117] width 25 height 20
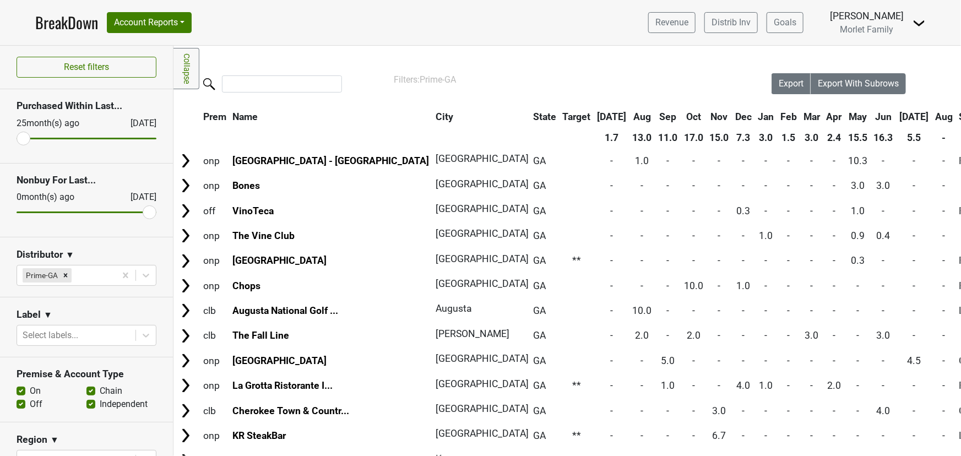
click at [872, 119] on th "Jun" at bounding box center [884, 117] width 25 height 20
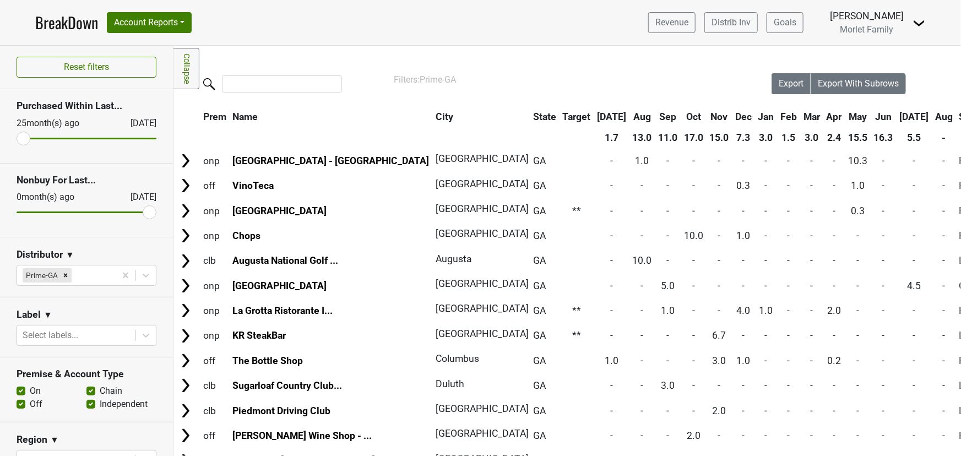
click at [872, 119] on th "Jun" at bounding box center [884, 117] width 25 height 20
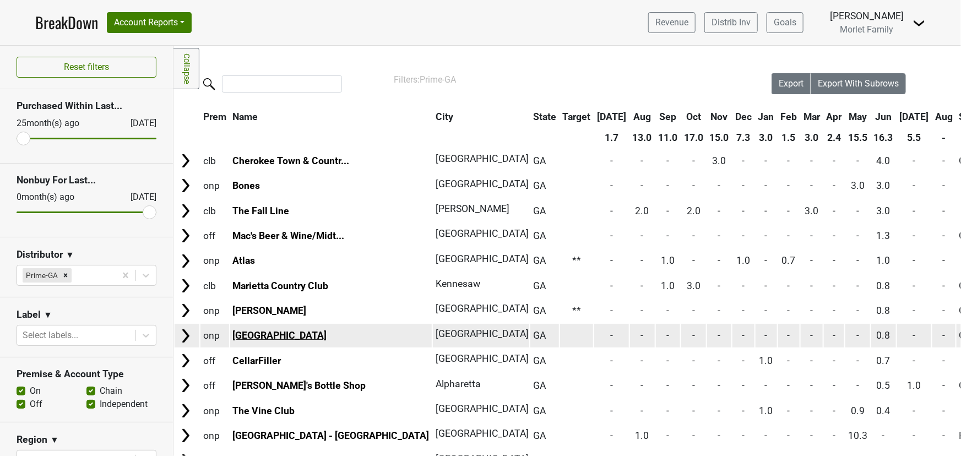
click at [292, 332] on link "Blue Ridge Grill" at bounding box center [280, 335] width 94 height 11
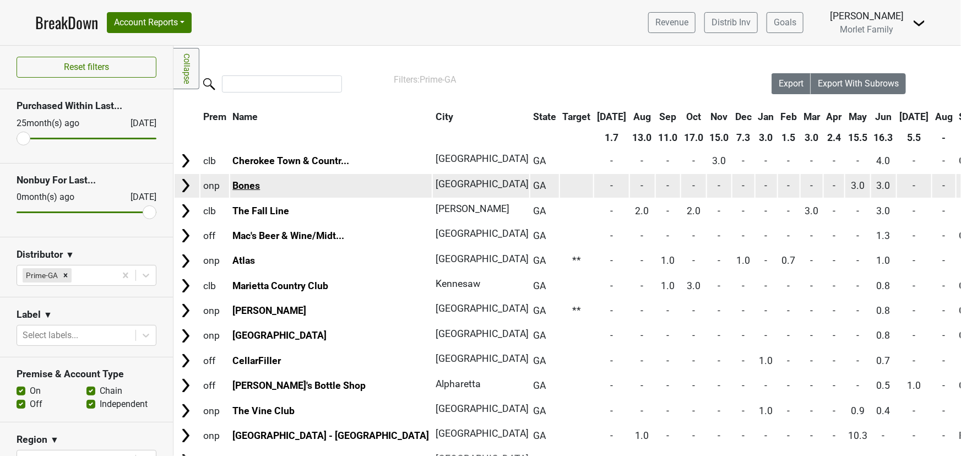
click at [244, 182] on link "Bones" at bounding box center [247, 185] width 28 height 11
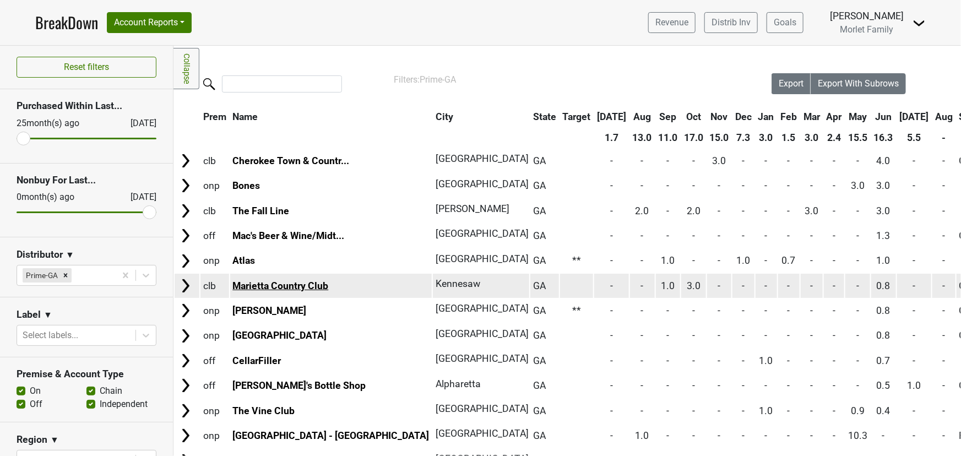
click at [287, 284] on link "Marietta Country Club" at bounding box center [281, 285] width 96 height 11
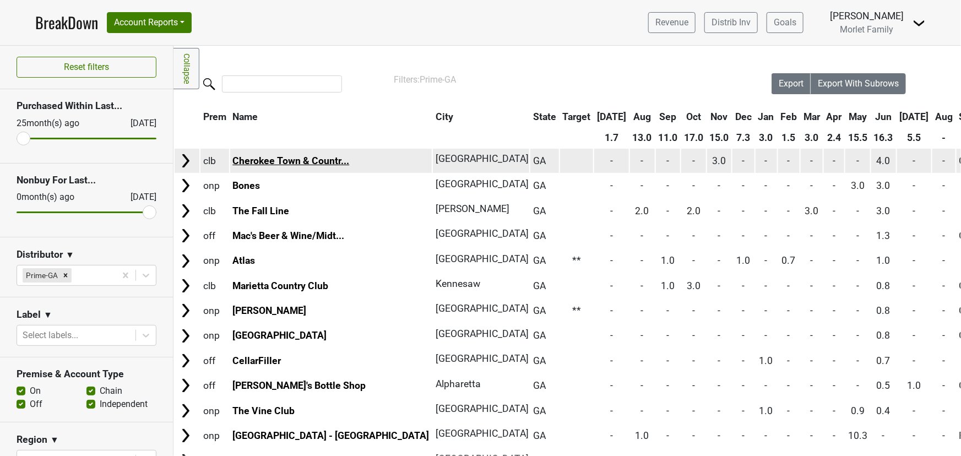
click at [299, 160] on link "Cherokee Town & Countr..." at bounding box center [291, 160] width 117 height 11
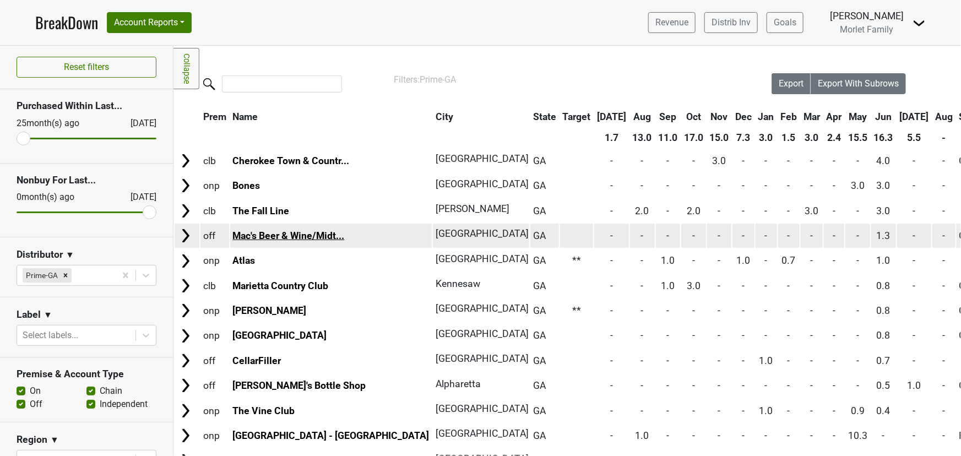
click at [256, 236] on link "Mac's Beer & Wine/Midt..." at bounding box center [289, 235] width 112 height 11
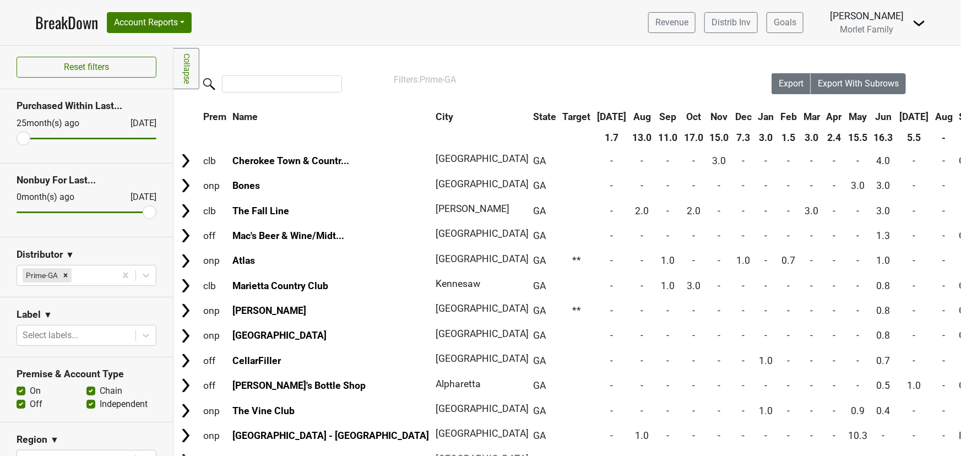
click at [846, 115] on th "May" at bounding box center [858, 117] width 25 height 20
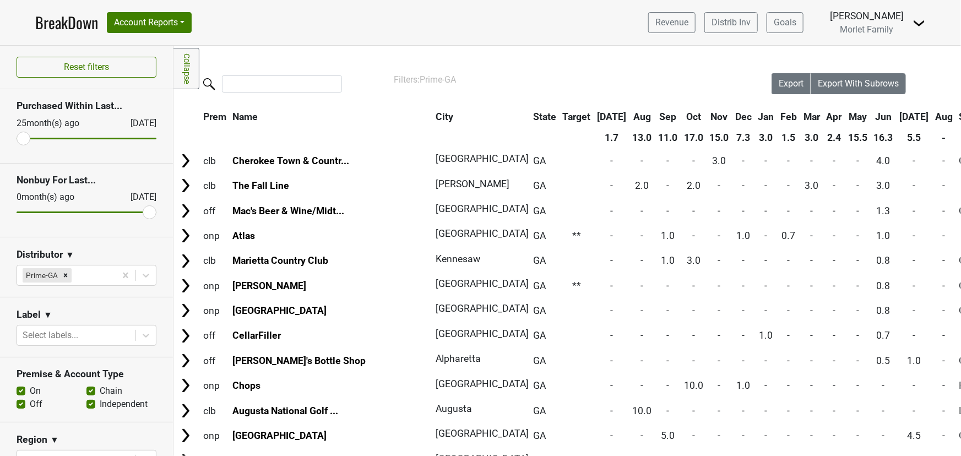
click at [846, 115] on th "May" at bounding box center [858, 117] width 25 height 20
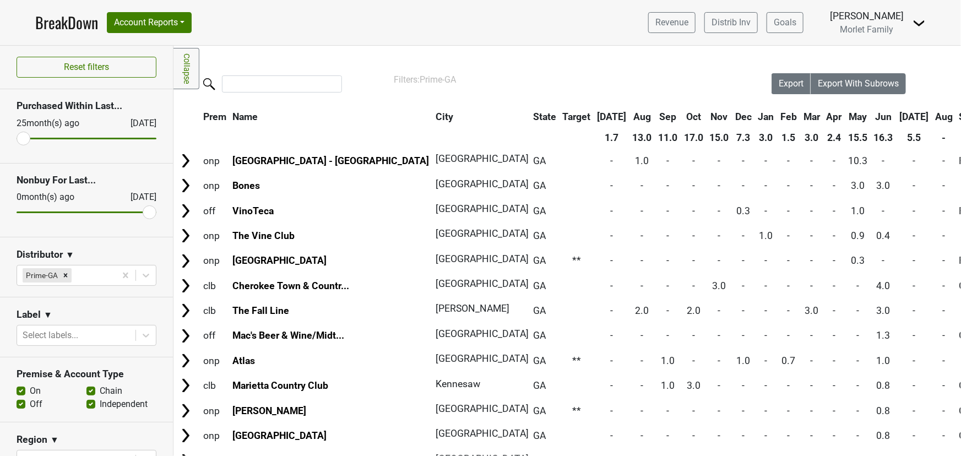
click at [872, 114] on th "Jun" at bounding box center [884, 117] width 25 height 20
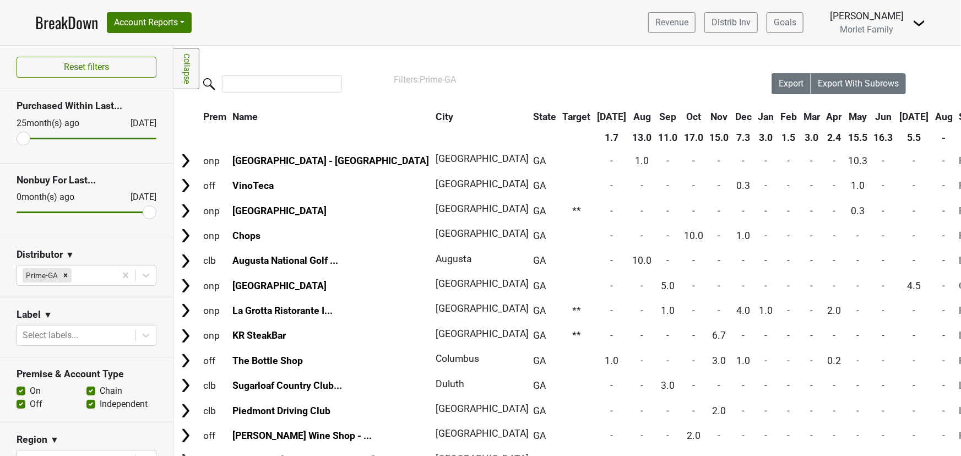
click at [872, 114] on th "Jun" at bounding box center [884, 117] width 25 height 20
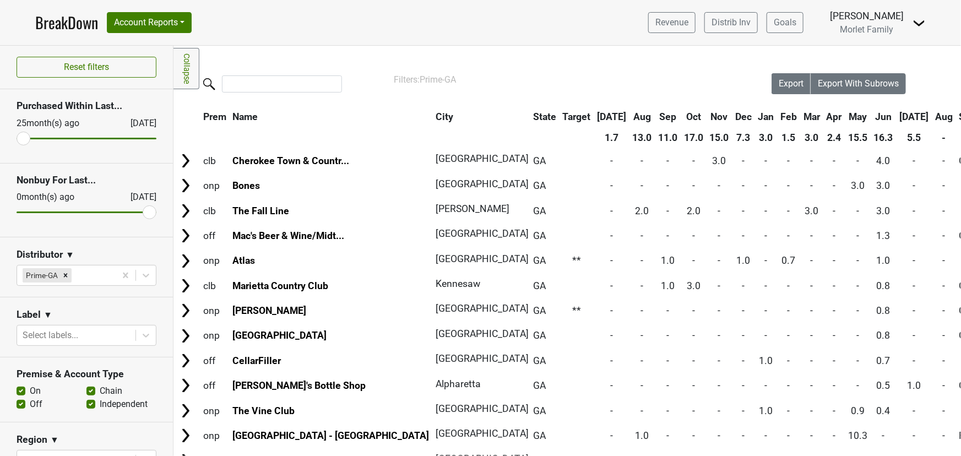
click at [898, 114] on th "Jul" at bounding box center [915, 117] width 35 height 20
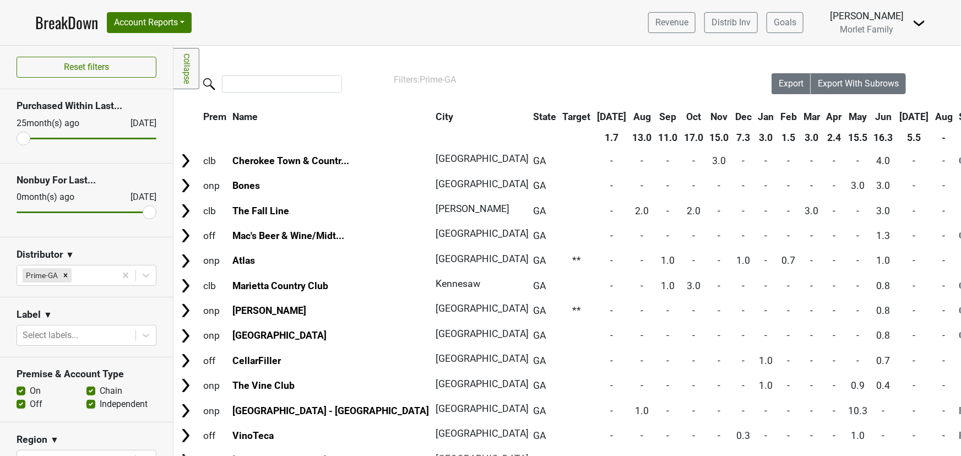
click at [898, 114] on th "Jul" at bounding box center [915, 117] width 35 height 20
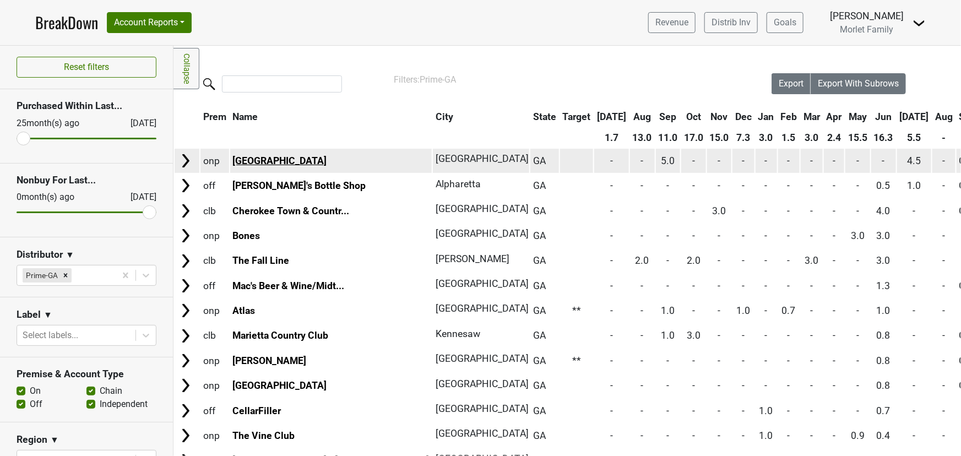
click at [260, 162] on link "Yebo Beach Haus" at bounding box center [280, 160] width 94 height 11
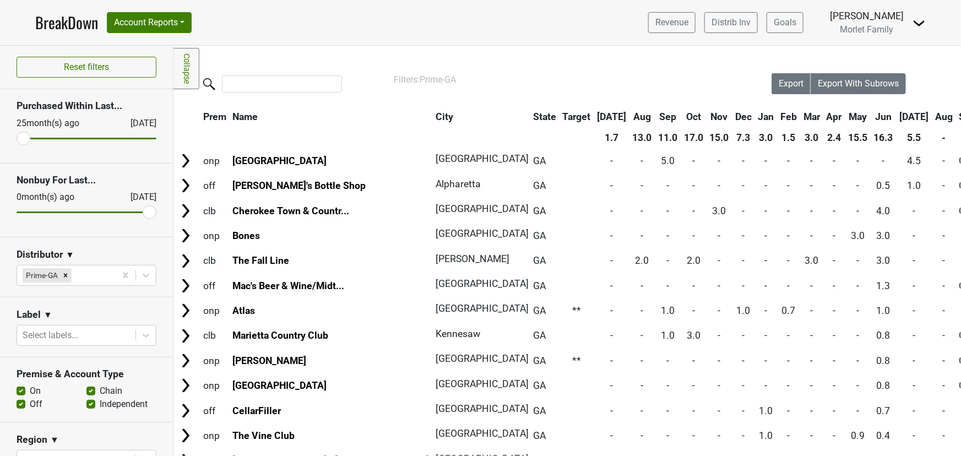
click at [872, 117] on th "Jun" at bounding box center [884, 117] width 25 height 20
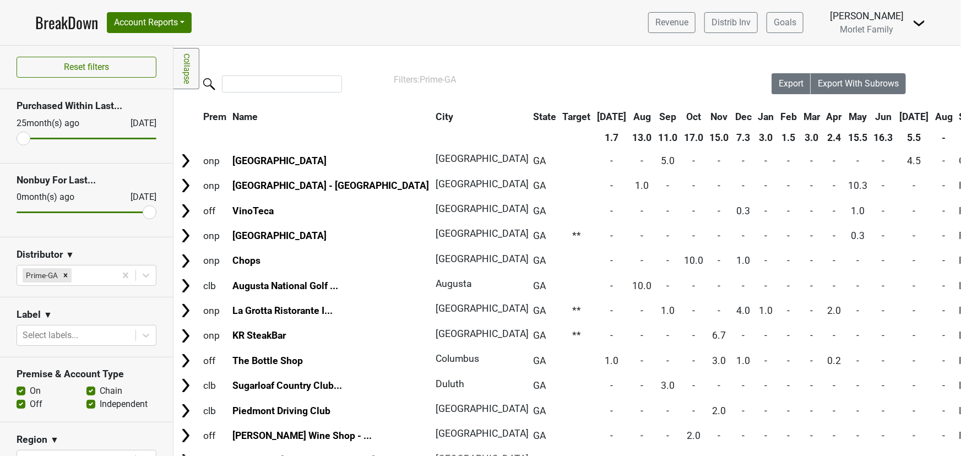
click at [872, 116] on th "Jun" at bounding box center [884, 117] width 25 height 20
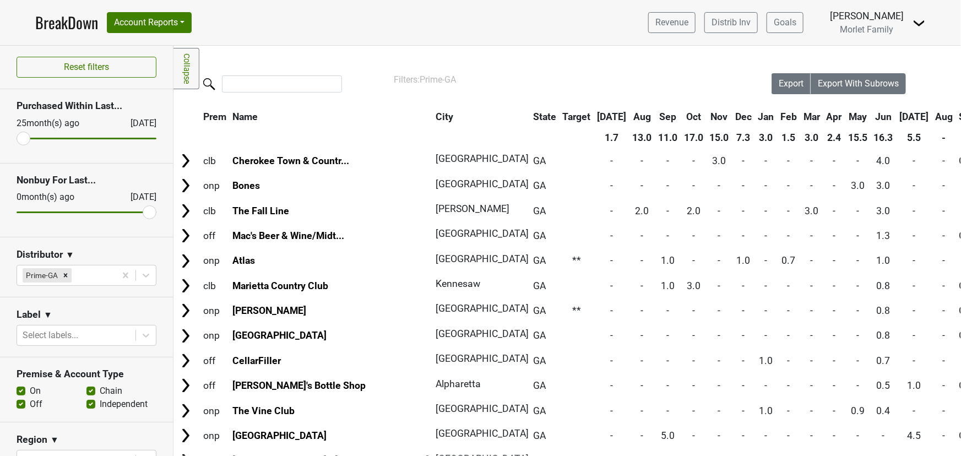
click at [846, 116] on th "May" at bounding box center [858, 117] width 25 height 20
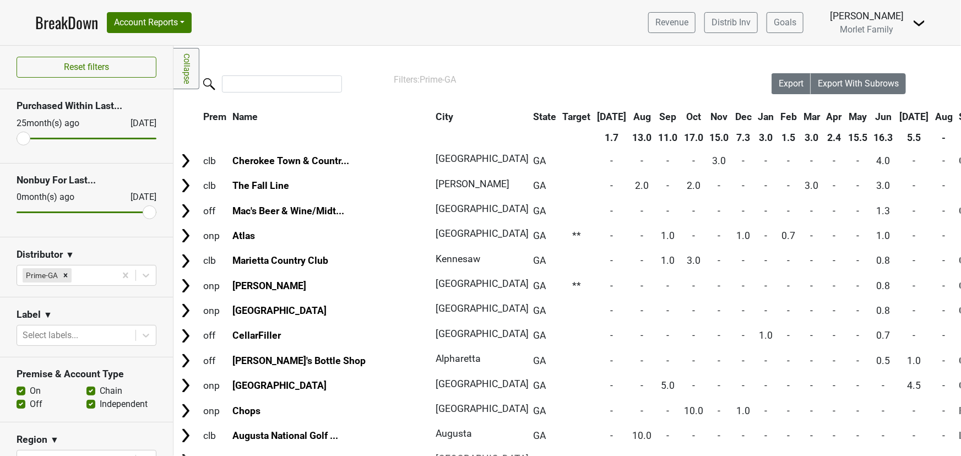
click at [846, 117] on th "May" at bounding box center [858, 117] width 25 height 20
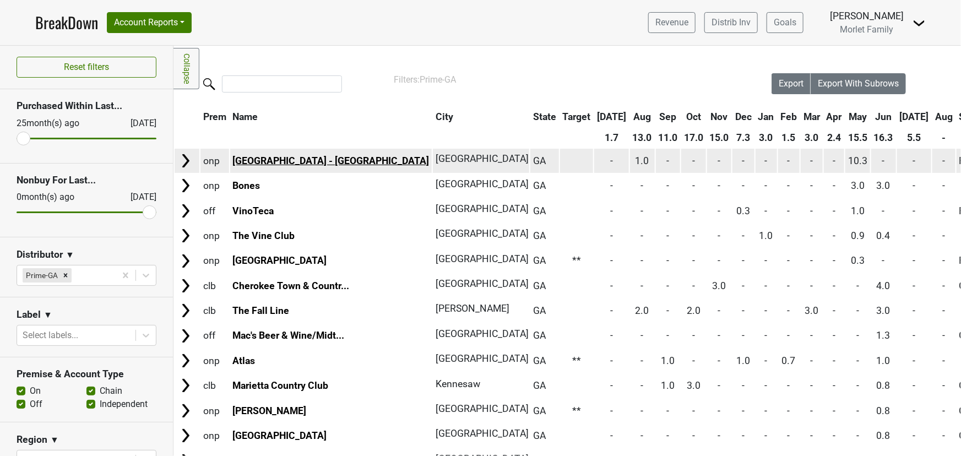
click at [265, 163] on link "Fox Theatre - Atlanta" at bounding box center [331, 160] width 197 height 11
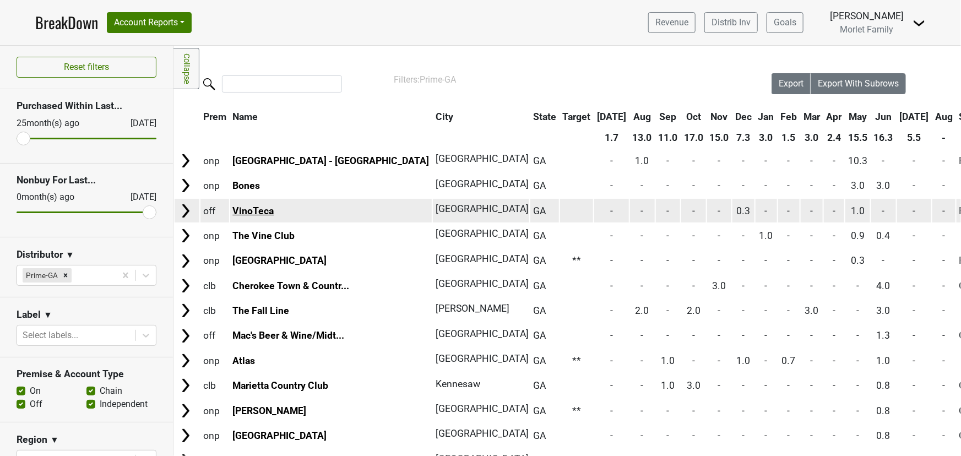
click at [263, 212] on link "VinoTeca" at bounding box center [253, 211] width 41 height 11
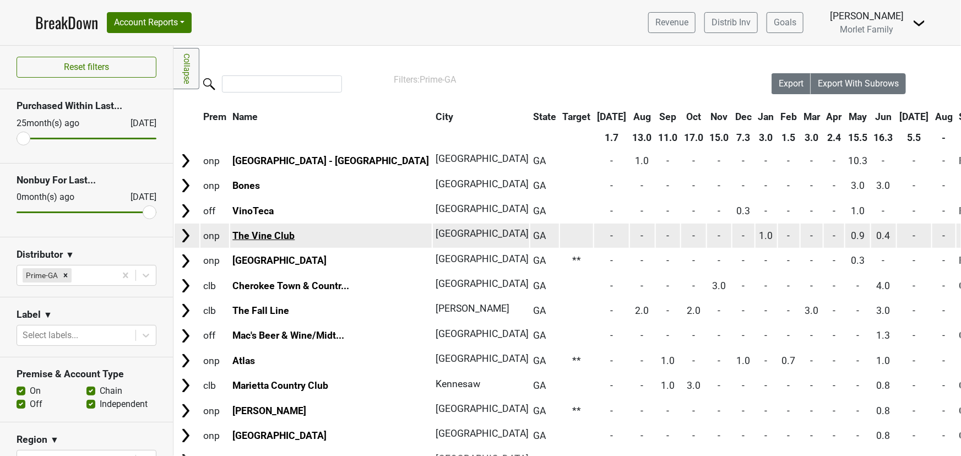
click at [267, 234] on link "The Vine Club" at bounding box center [264, 235] width 62 height 11
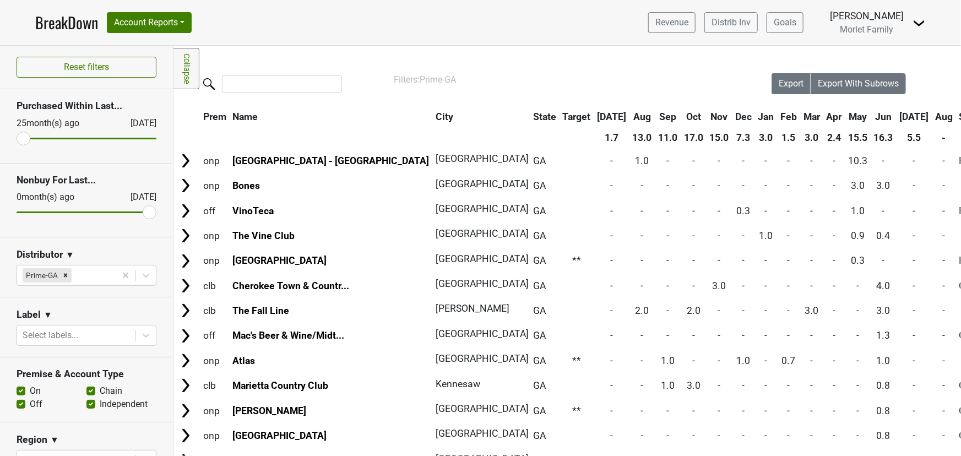
click at [872, 113] on th "Jun" at bounding box center [884, 117] width 25 height 20
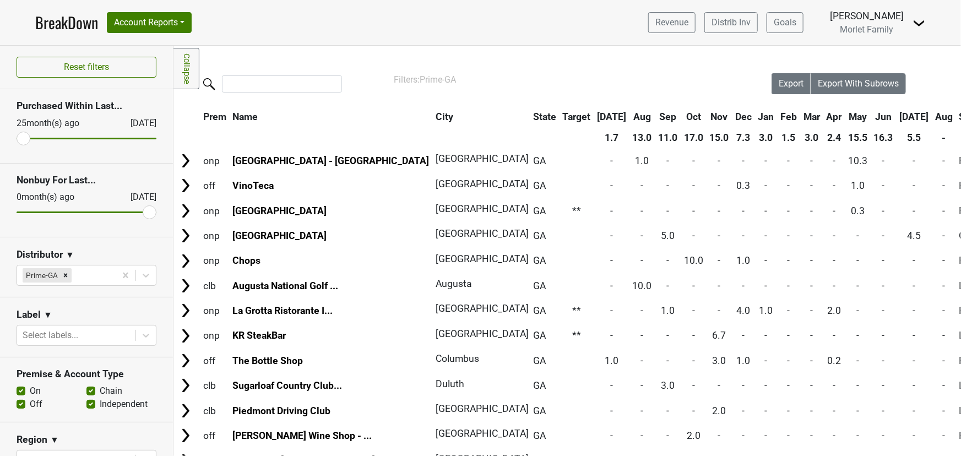
click at [872, 115] on th "Jun" at bounding box center [884, 117] width 25 height 20
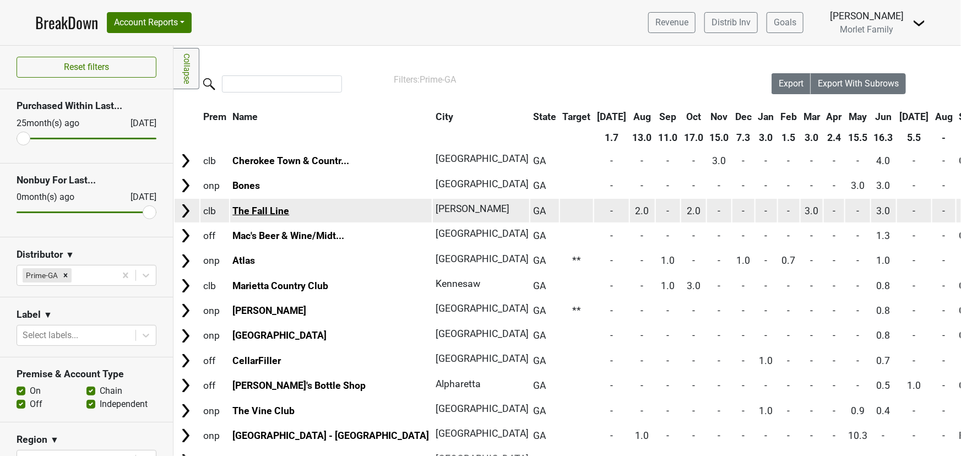
click at [274, 206] on link "The Fall Line" at bounding box center [261, 211] width 57 height 11
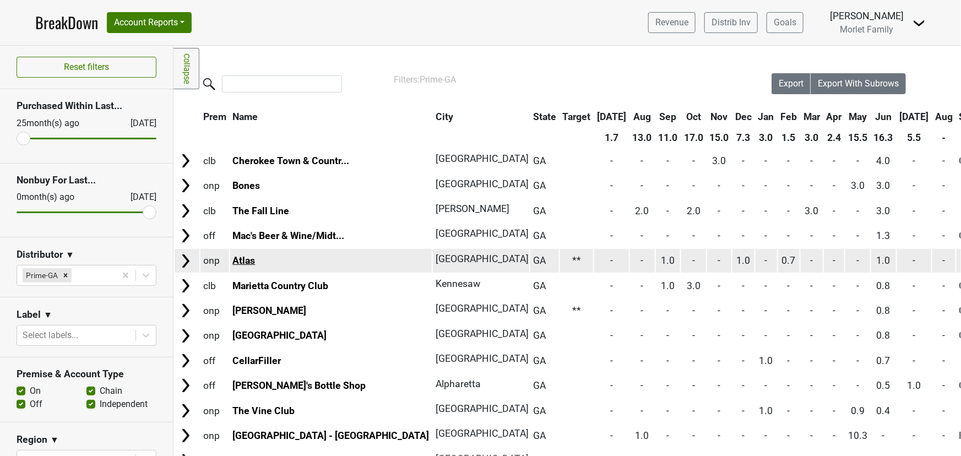
click at [248, 257] on link "Atlas" at bounding box center [244, 260] width 23 height 11
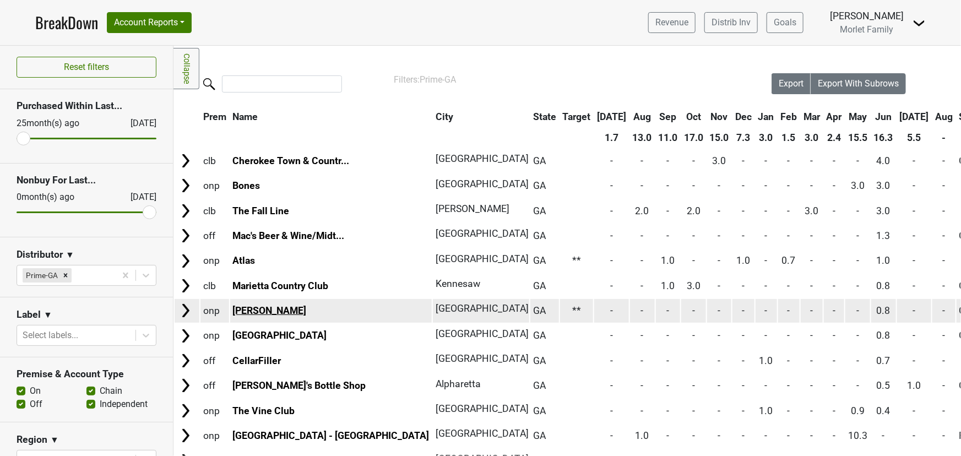
click at [247, 312] on link "Marcel" at bounding box center [270, 310] width 74 height 11
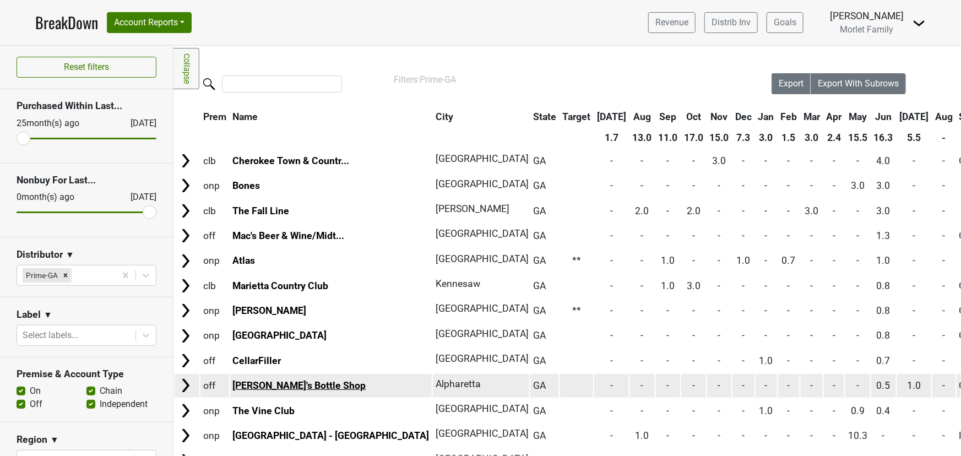
click at [267, 385] on link "[PERSON_NAME]'s Bottle Shop" at bounding box center [299, 385] width 133 height 11
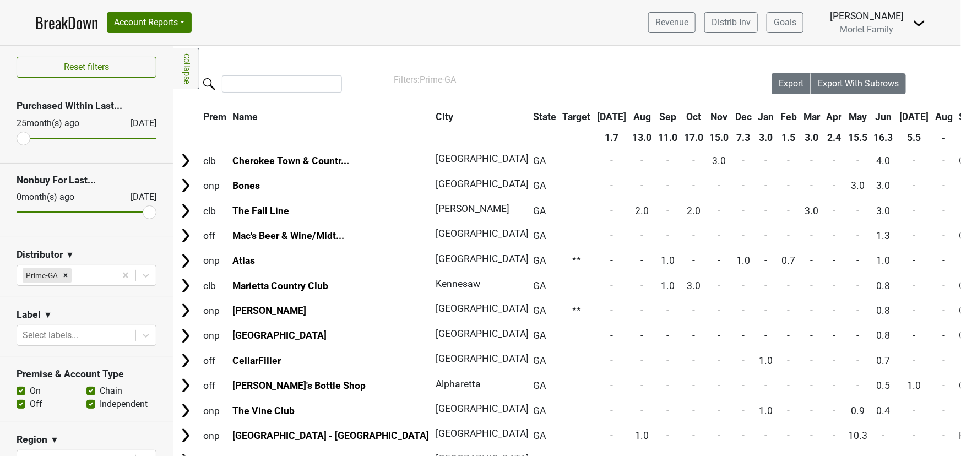
click at [898, 124] on th "Jul" at bounding box center [915, 117] width 35 height 20
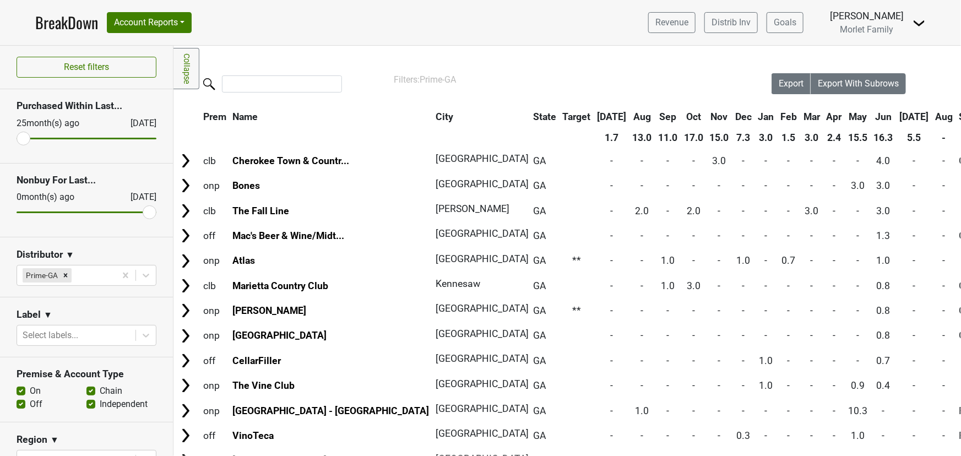
click at [898, 123] on th "Jul" at bounding box center [915, 117] width 35 height 20
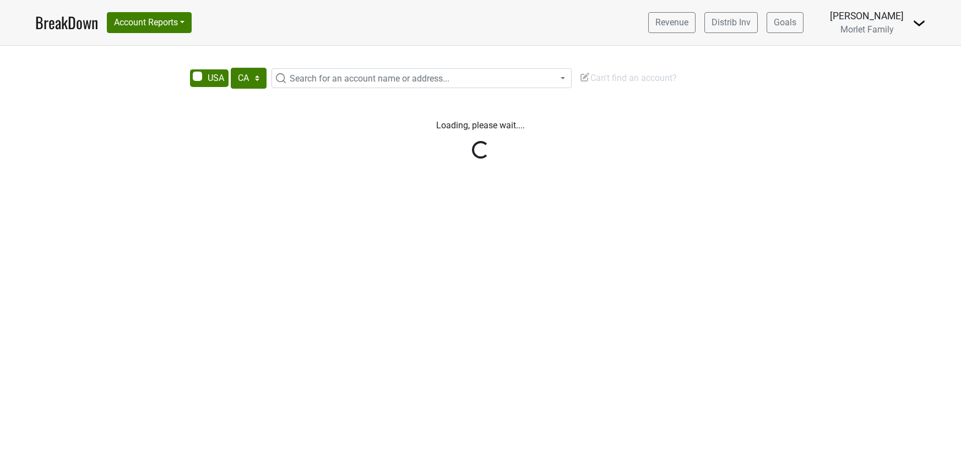
select select "CA"
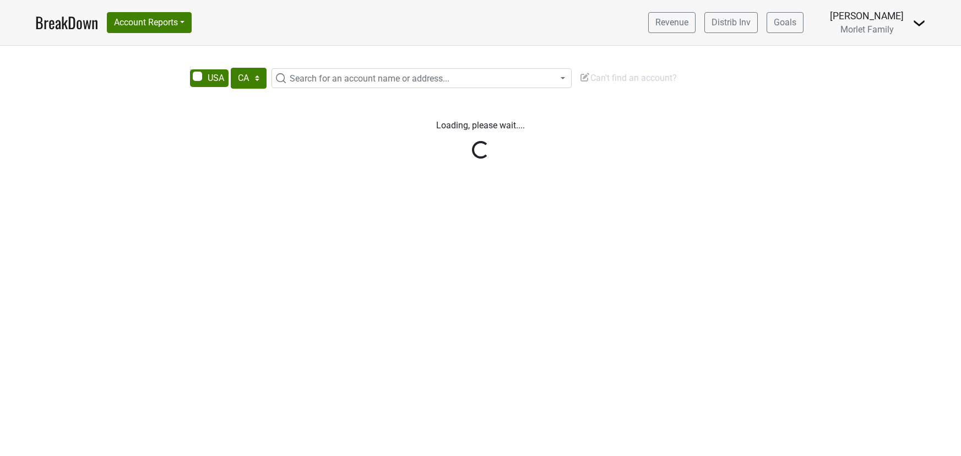
select select "CA"
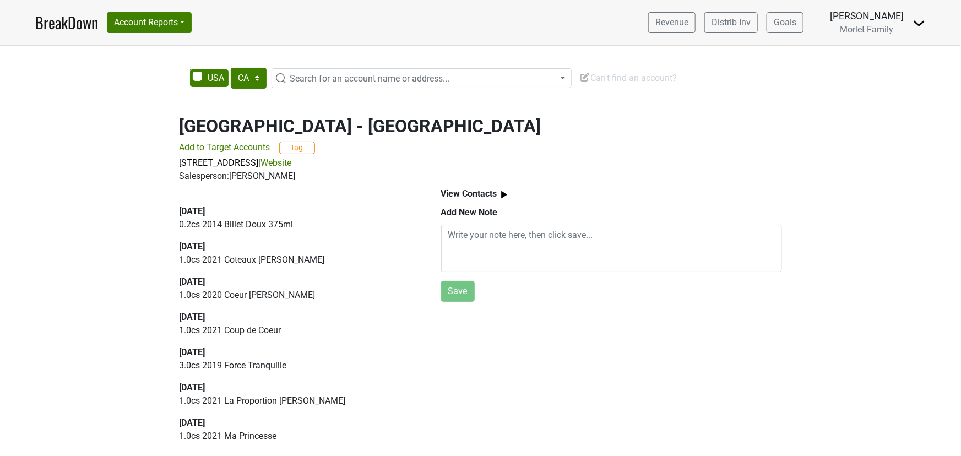
scroll to position [50, 0]
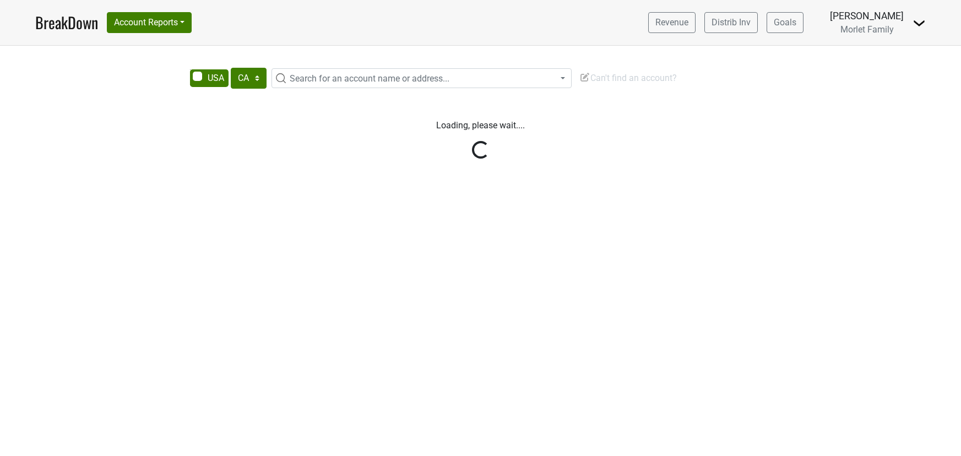
select select "CA"
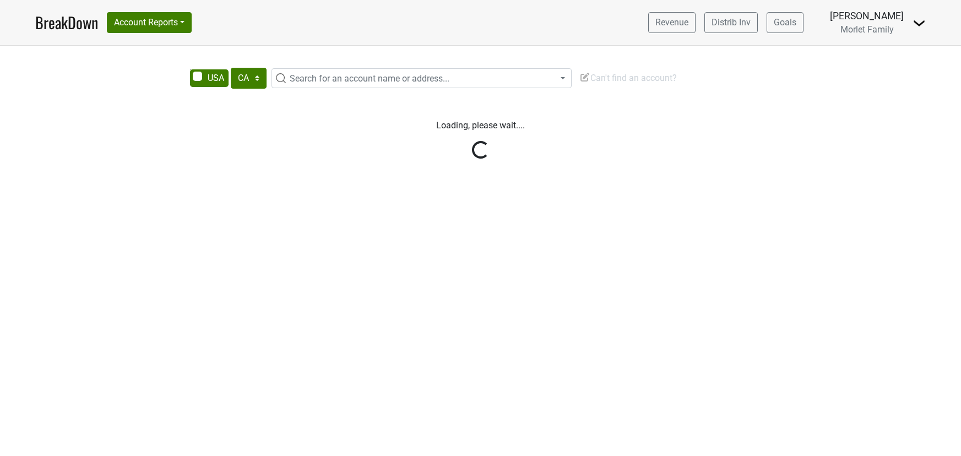
select select "CA"
